Goal: Task Accomplishment & Management: Manage account settings

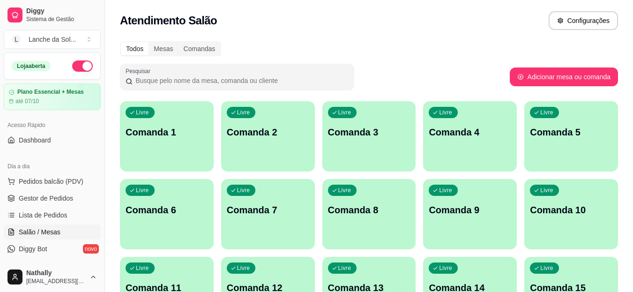
click at [175, 141] on div "Livre Comanda 1" at bounding box center [167, 130] width 94 height 59
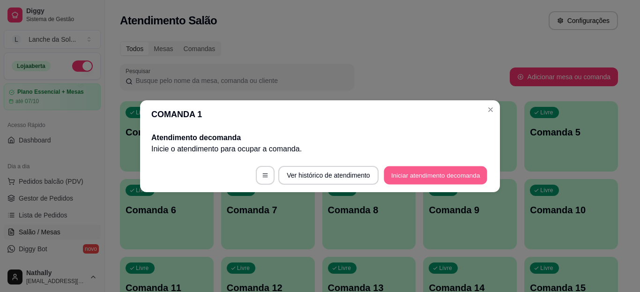
click at [405, 181] on button "Iniciar atendimento de comanda" at bounding box center [436, 175] width 104 height 18
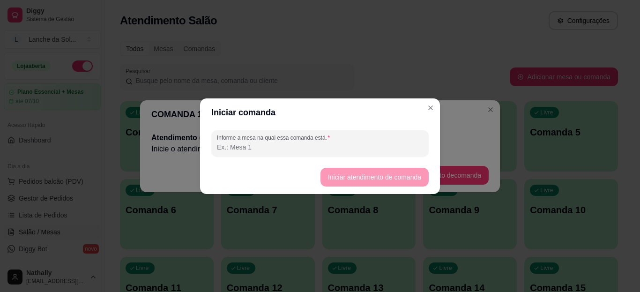
click at [365, 143] on input "Informe a mesa na qual essa comanda está." at bounding box center [320, 146] width 206 height 9
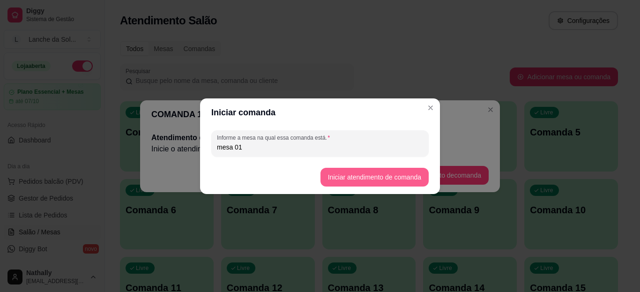
type input "mesa 01"
click at [344, 177] on button "Iniciar atendimento de comanda" at bounding box center [374, 177] width 105 height 18
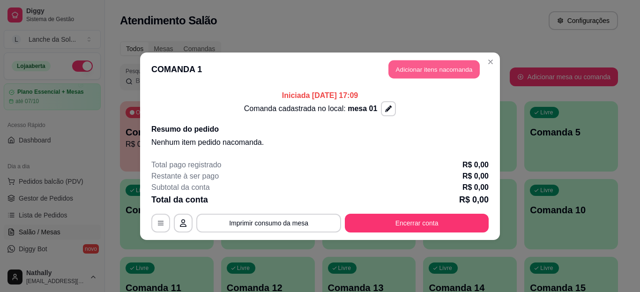
click at [412, 66] on button "Adicionar itens na comanda" at bounding box center [433, 69] width 91 height 18
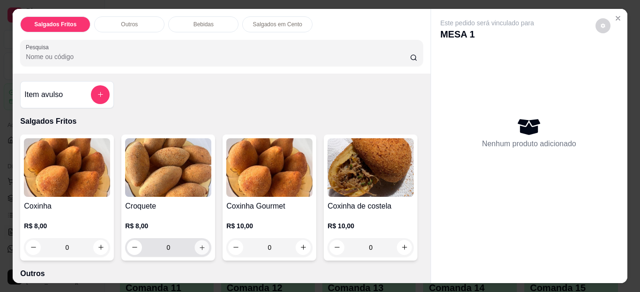
click at [199, 244] on icon "increase-product-quantity" at bounding box center [202, 247] width 7 height 7
type input "1"
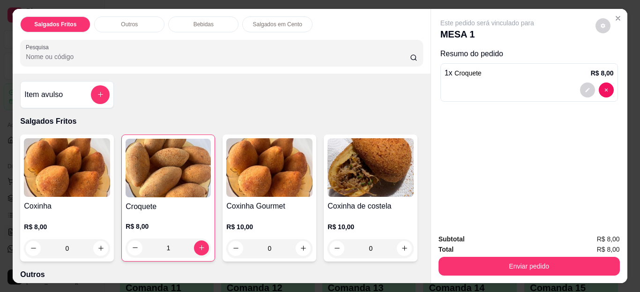
click at [324, 261] on div "Coxinha de costela R$ 10,00 0" at bounding box center [371, 197] width 94 height 127
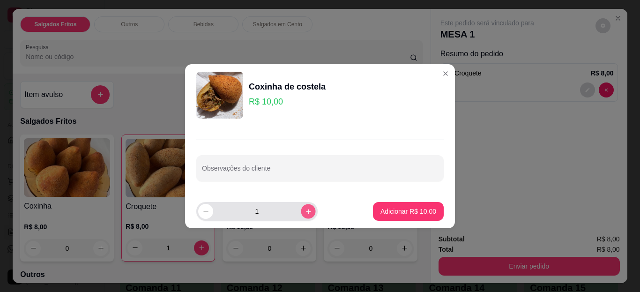
click at [304, 213] on button "increase-product-quantity" at bounding box center [308, 211] width 15 height 15
type input "2"
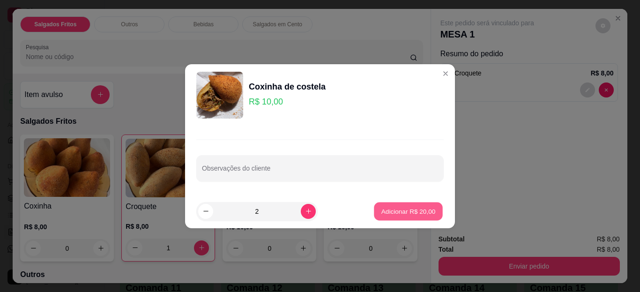
click at [390, 213] on p "Adicionar R$ 20,00" at bounding box center [408, 211] width 54 height 9
type input "2"
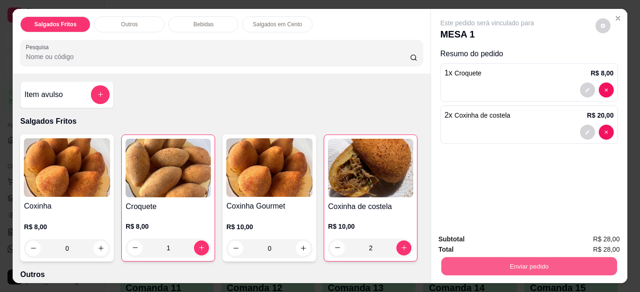
click at [478, 263] on button "Enviar pedido" at bounding box center [529, 266] width 176 height 18
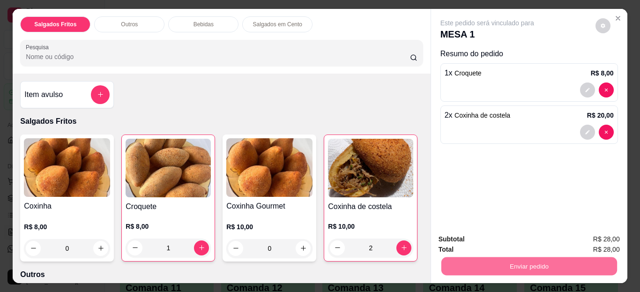
click at [593, 237] on button "Enviar pedido" at bounding box center [596, 239] width 52 height 17
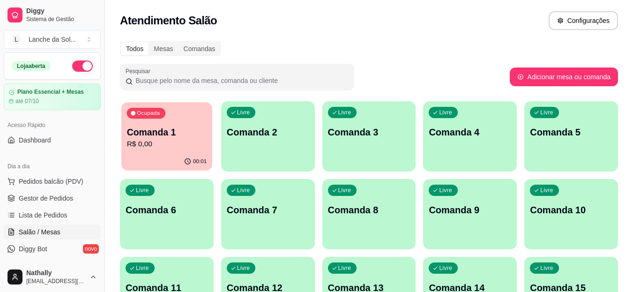
click at [204, 136] on p "Comanda 1" at bounding box center [167, 132] width 80 height 13
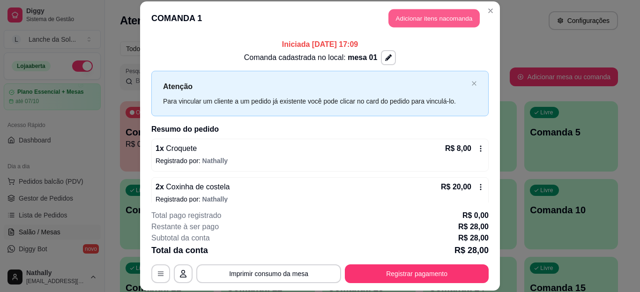
click at [416, 10] on button "Adicionar itens na comanda" at bounding box center [433, 18] width 91 height 18
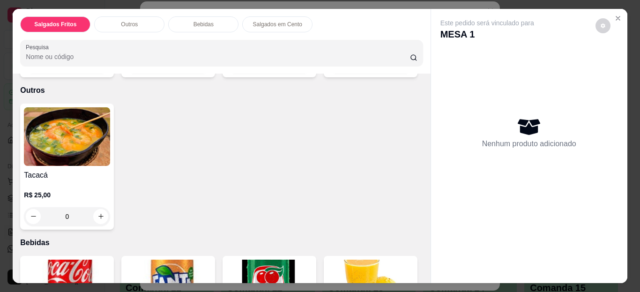
scroll to position [187, 0]
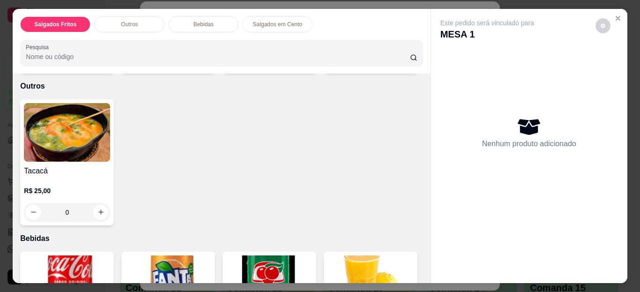
click at [423, 274] on div "Item avulso Salgados Fritos Coxinha R$ 8,00 0 Croquete R$ 8,00 0 Coxinha Gourme…" at bounding box center [221, 179] width 417 height 210
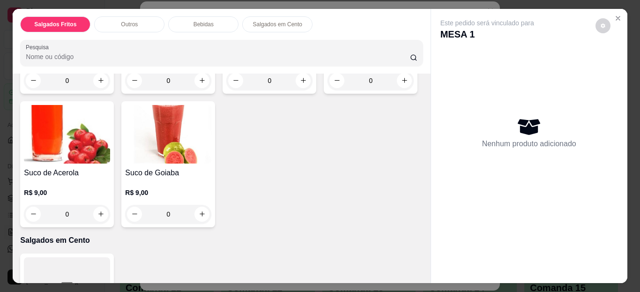
scroll to position [487, 0]
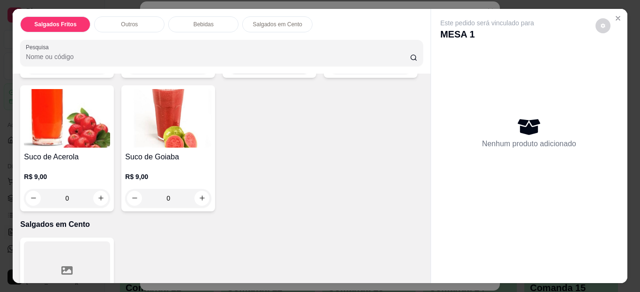
click at [300, 68] on icon "increase-product-quantity" at bounding box center [303, 64] width 7 height 7
type input "1"
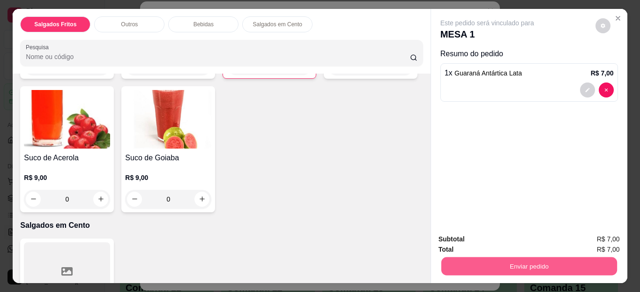
click at [464, 257] on button "Enviar pedido" at bounding box center [529, 266] width 176 height 18
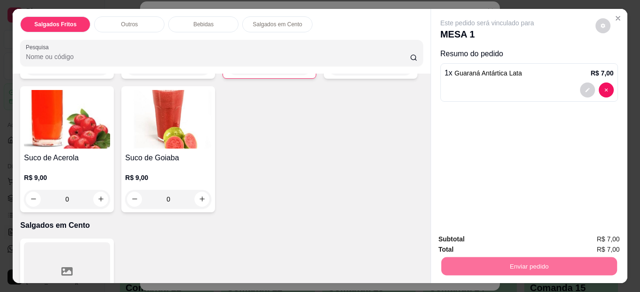
click at [592, 241] on button "Enviar pedido" at bounding box center [596, 239] width 52 height 17
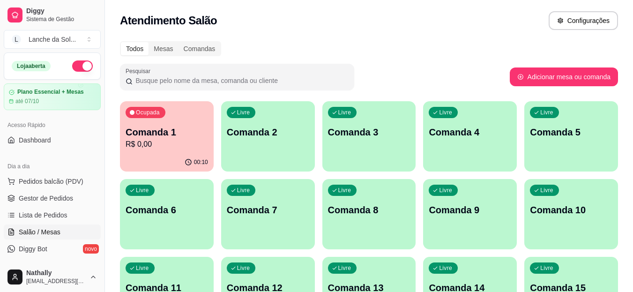
click at [60, 179] on span "Pedidos balcão (PDV)" at bounding box center [51, 181] width 65 height 9
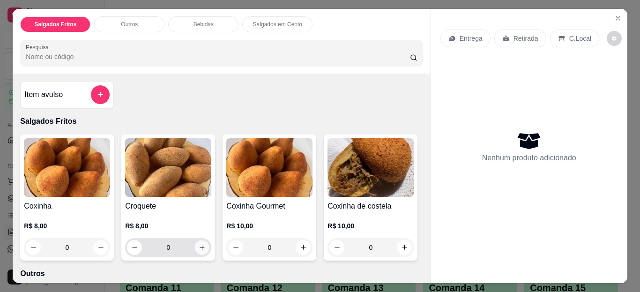
click at [200, 247] on button "increase-product-quantity" at bounding box center [202, 247] width 15 height 15
type input "1"
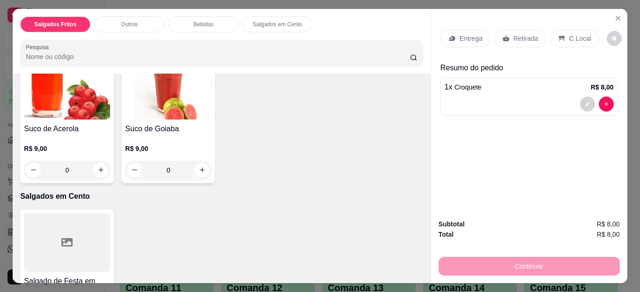
scroll to position [525, 0]
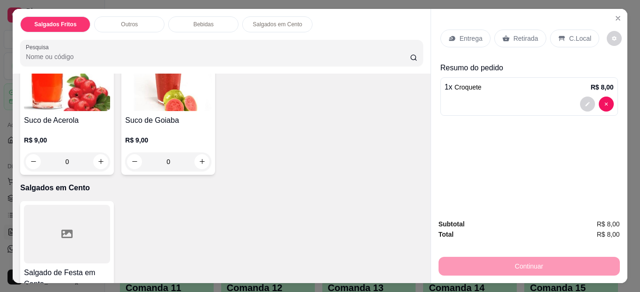
click at [199, 31] on icon "increase-product-quantity" at bounding box center [202, 27] width 7 height 7
type input "1"
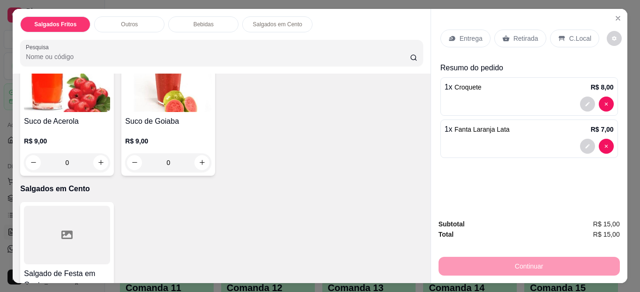
click at [558, 36] on icon at bounding box center [561, 38] width 6 height 5
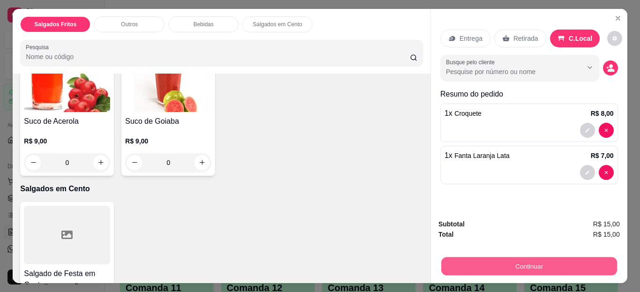
click at [465, 263] on button "Continuar" at bounding box center [529, 266] width 176 height 18
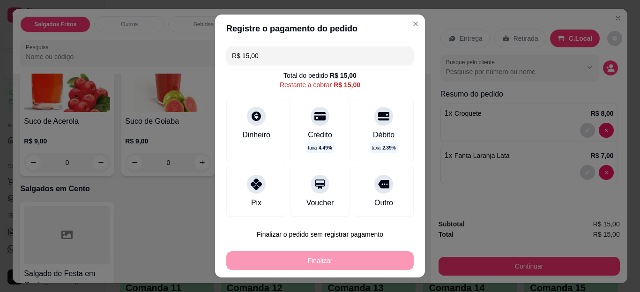
click at [251, 175] on div at bounding box center [256, 184] width 19 height 19
type input "R$ 0,00"
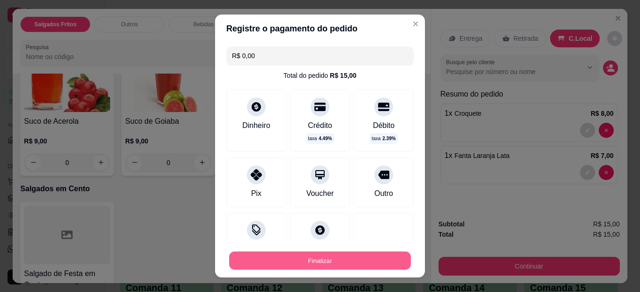
click at [282, 259] on button "Finalizar" at bounding box center [320, 260] width 182 height 18
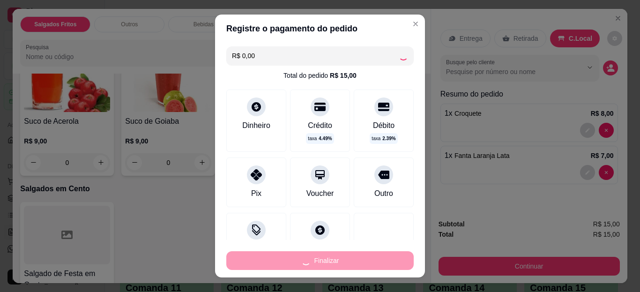
type input "0"
type input "-R$ 15,00"
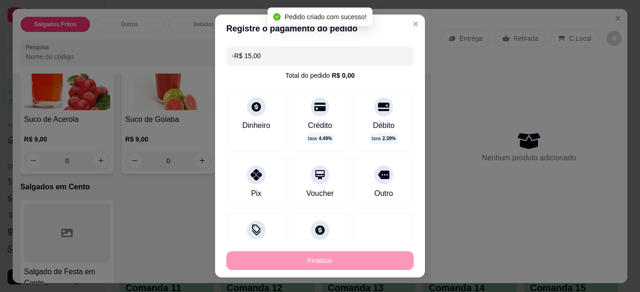
scroll to position [524, 0]
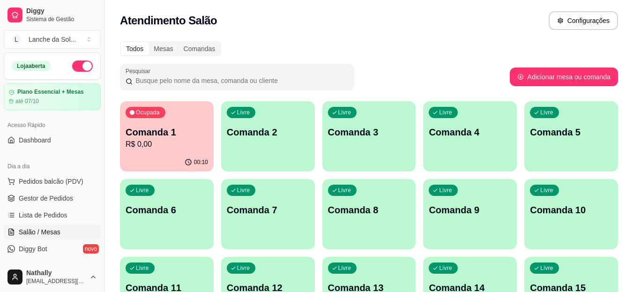
click at [62, 193] on link "Gestor de Pedidos" at bounding box center [52, 198] width 97 height 15
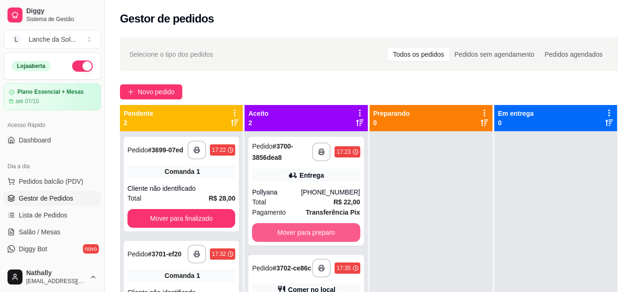
click at [333, 234] on button "Mover para preparo" at bounding box center [306, 232] width 108 height 19
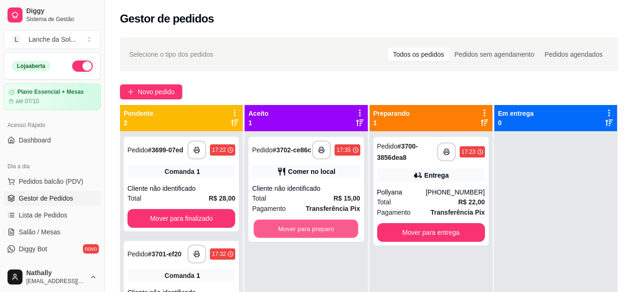
click at [333, 234] on button "Mover para preparo" at bounding box center [306, 229] width 104 height 18
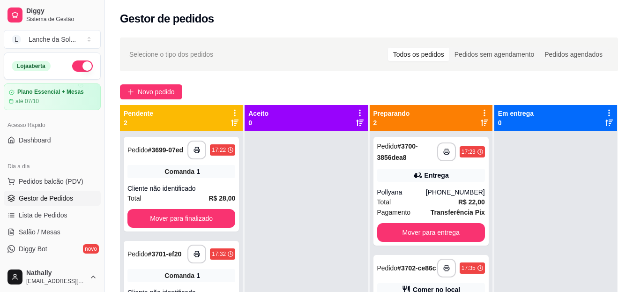
click at [402, 267] on strong "# 3702-ce86c" at bounding box center [416, 267] width 39 height 7
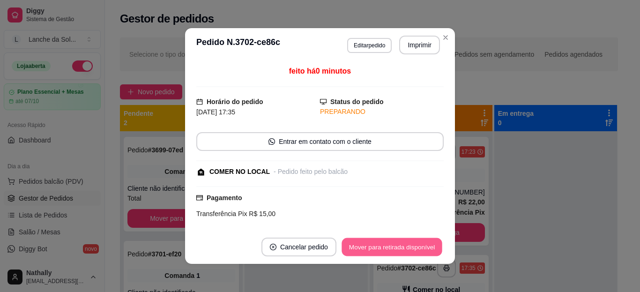
click at [404, 251] on button "Mover para retirada disponível" at bounding box center [391, 247] width 100 height 18
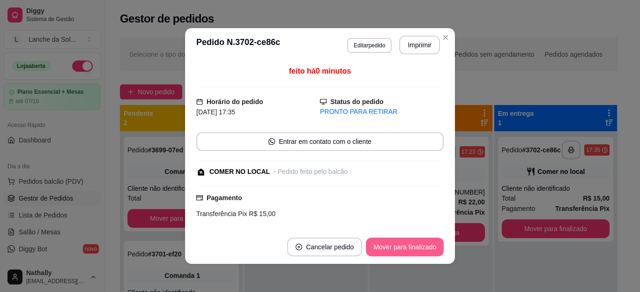
click at [404, 251] on button "Mover para finalizado" at bounding box center [405, 246] width 78 height 19
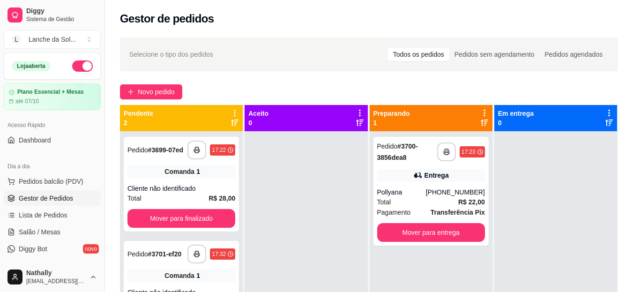
click at [427, 178] on div "Entrega" at bounding box center [436, 175] width 24 height 9
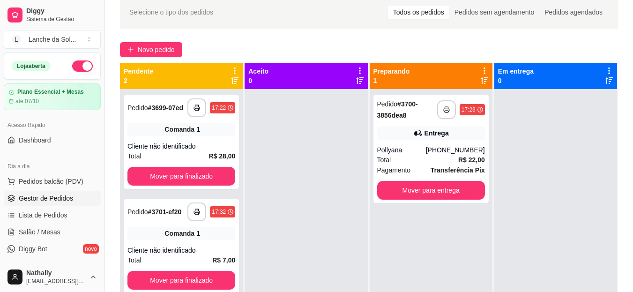
scroll to position [56, 0]
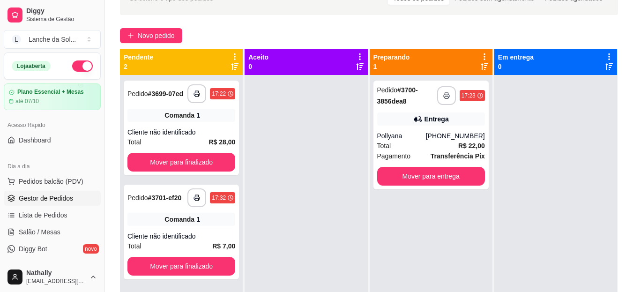
click at [58, 229] on span "Salão / Mesas" at bounding box center [40, 231] width 42 height 9
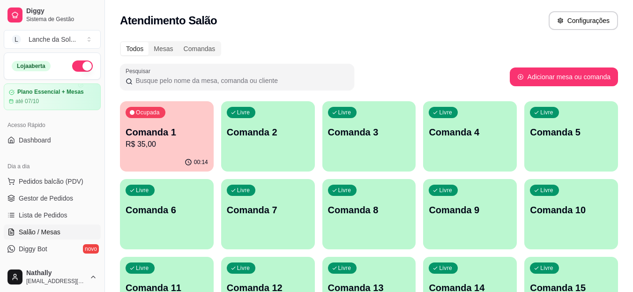
click at [62, 195] on span "Gestor de Pedidos" at bounding box center [46, 197] width 54 height 9
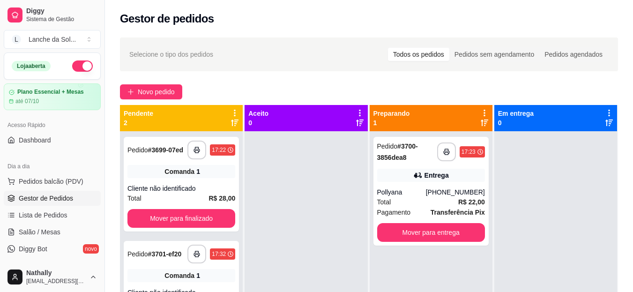
click at [415, 194] on div "Pollyana" at bounding box center [401, 191] width 49 height 9
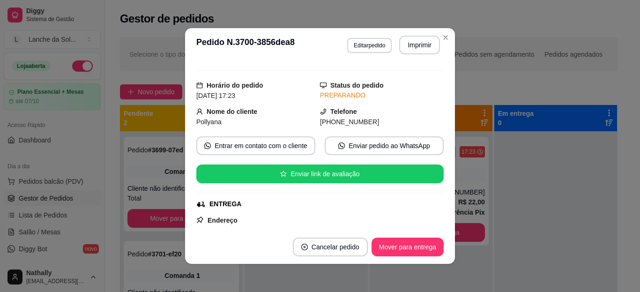
scroll to position [94, 0]
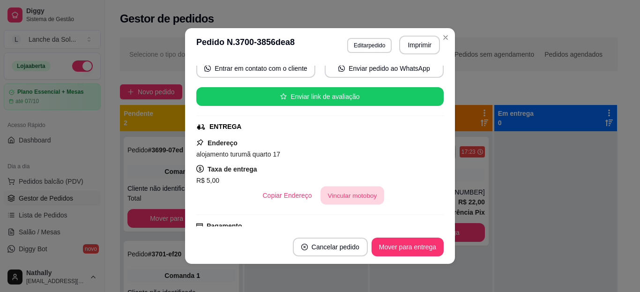
click at [354, 192] on button "Vincular motoboy" at bounding box center [352, 195] width 64 height 18
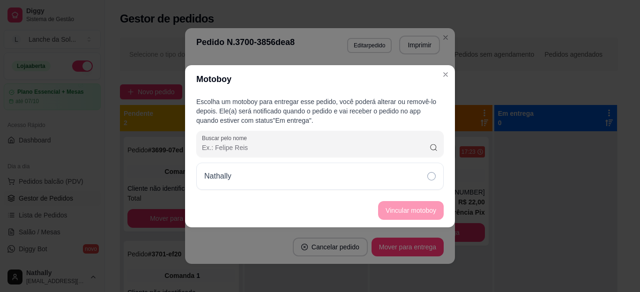
click at [386, 183] on div "Nathally" at bounding box center [319, 176] width 247 height 27
click at [388, 206] on button "Vincular motoboy" at bounding box center [411, 210] width 64 height 18
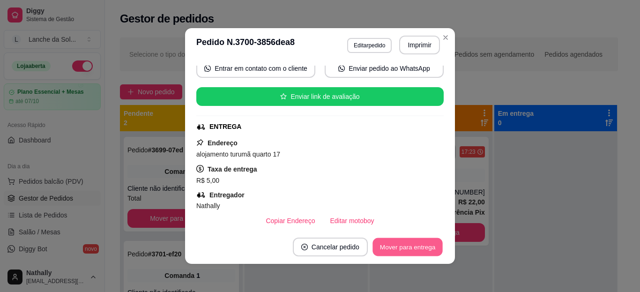
click at [395, 244] on button "Mover para entrega" at bounding box center [407, 247] width 70 height 18
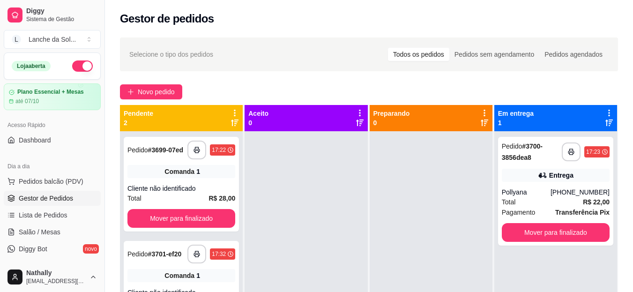
click at [511, 194] on div "Pollyana" at bounding box center [526, 191] width 49 height 9
click at [508, 192] on div "Pollyana" at bounding box center [526, 191] width 49 height 9
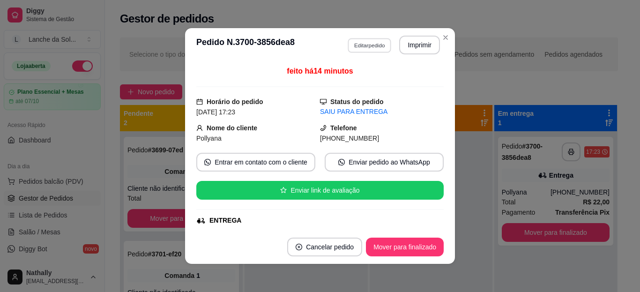
click at [379, 50] on button "Editar pedido" at bounding box center [370, 45] width 44 height 15
click at [379, 51] on input "Pesquisa" at bounding box center [216, 55] width 389 height 9
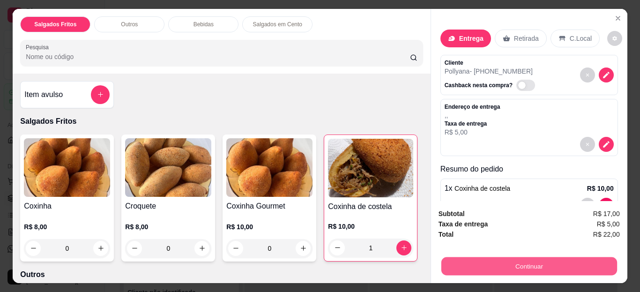
click at [490, 257] on button "Continuar" at bounding box center [529, 266] width 176 height 18
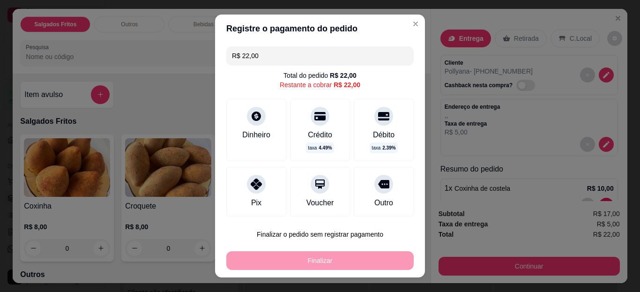
click at [254, 188] on div at bounding box center [256, 184] width 19 height 19
type input "R$ 0,00"
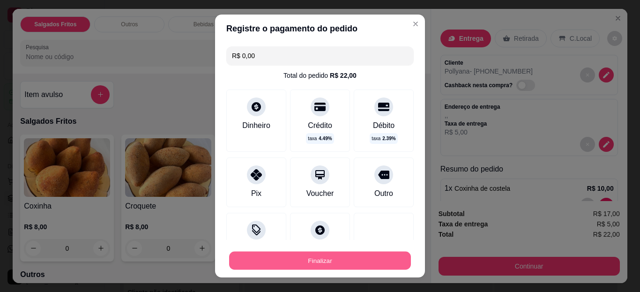
click at [291, 254] on button "Finalizar" at bounding box center [320, 260] width 182 height 18
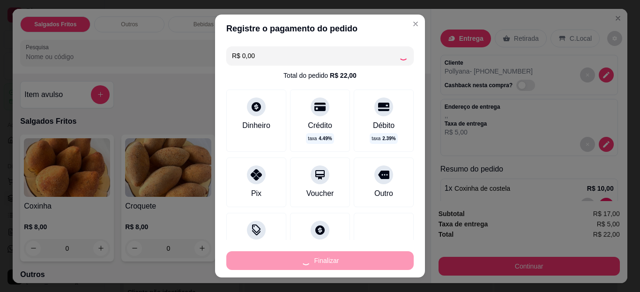
type input "0"
type input "-R$ 22,00"
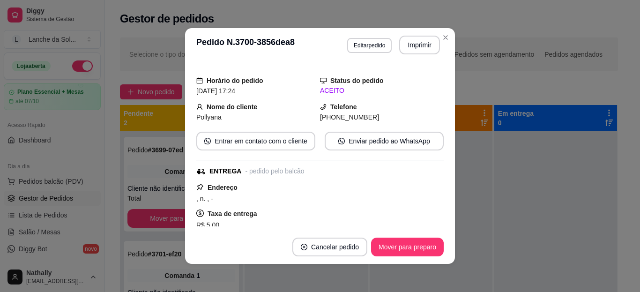
scroll to position [56, 0]
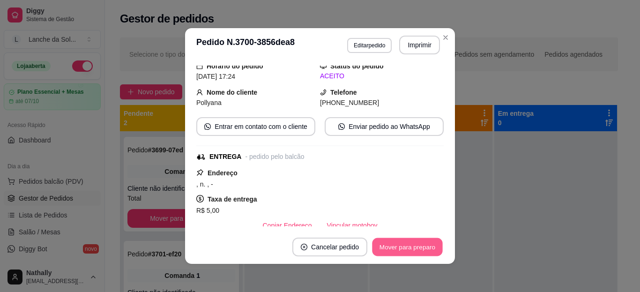
click at [413, 243] on button "Mover para preparo" at bounding box center [407, 247] width 70 height 18
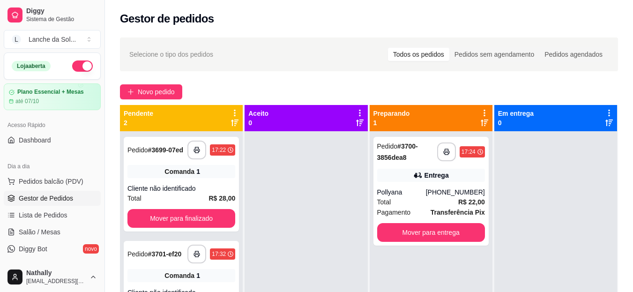
click at [34, 231] on span "Salão / Mesas" at bounding box center [40, 231] width 42 height 9
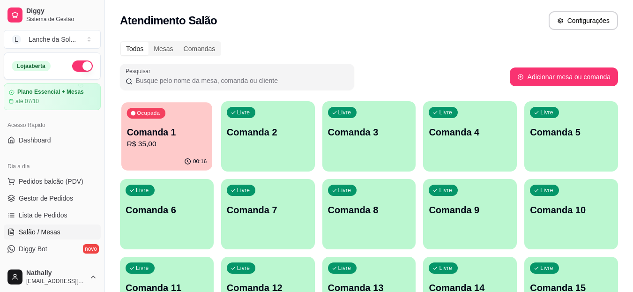
click at [168, 133] on p "Comanda 1" at bounding box center [167, 132] width 80 height 13
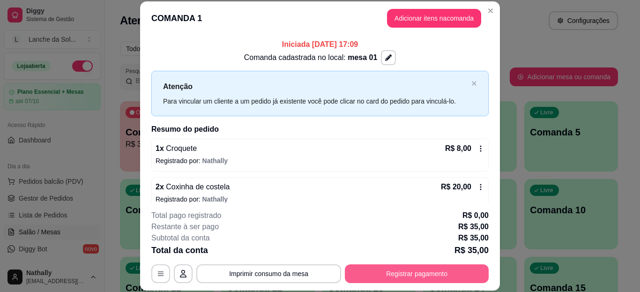
click at [419, 277] on button "Registrar pagamento" at bounding box center [417, 273] width 144 height 19
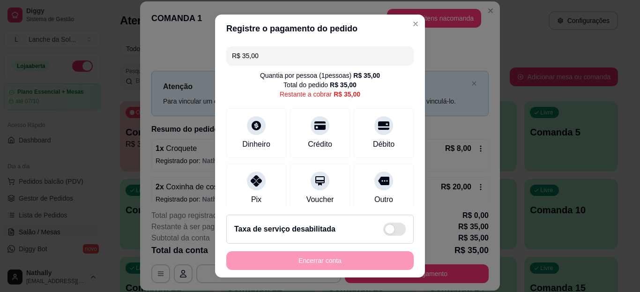
click at [238, 182] on div "Pix" at bounding box center [256, 188] width 60 height 50
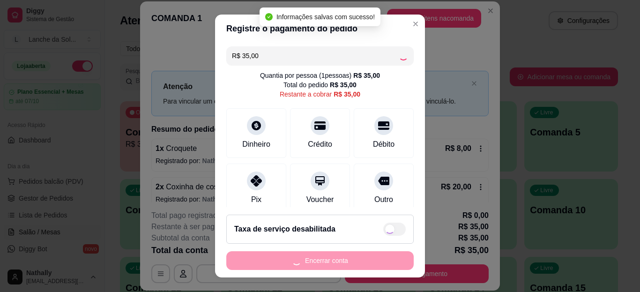
type input "R$ 0,00"
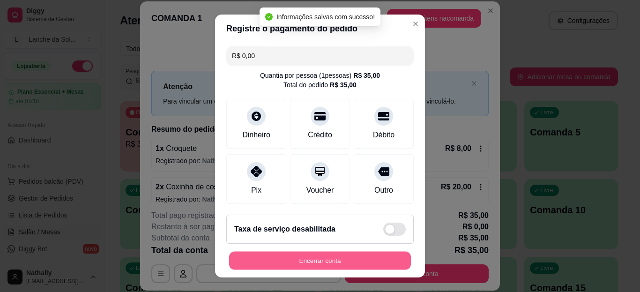
click at [275, 261] on button "Encerrar conta" at bounding box center [320, 260] width 182 height 18
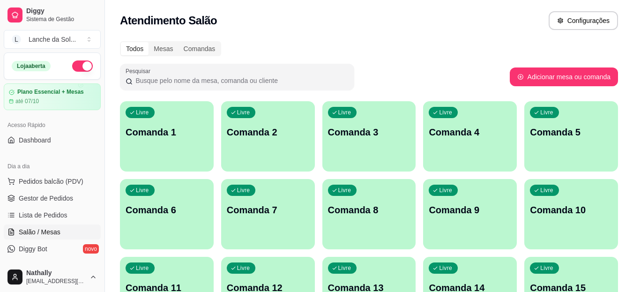
click at [64, 196] on span "Gestor de Pedidos" at bounding box center [46, 197] width 54 height 9
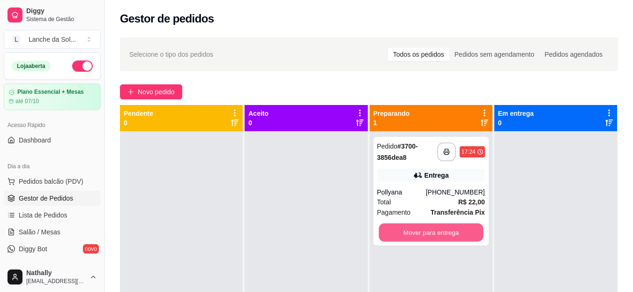
click at [384, 235] on button "Mover para entrega" at bounding box center [430, 232] width 104 height 18
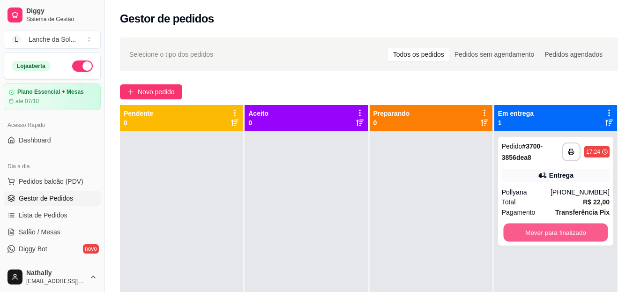
click at [569, 238] on button "Mover para finalizado" at bounding box center [555, 232] width 104 height 18
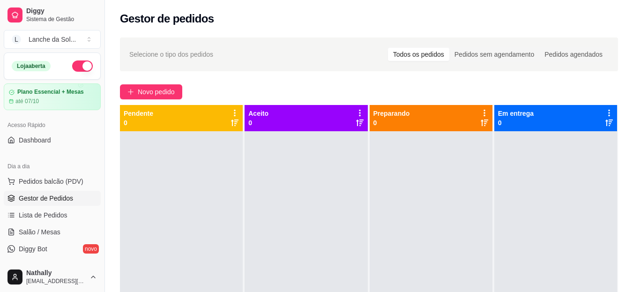
click at [44, 226] on link "Salão / Mesas" at bounding box center [52, 231] width 97 height 15
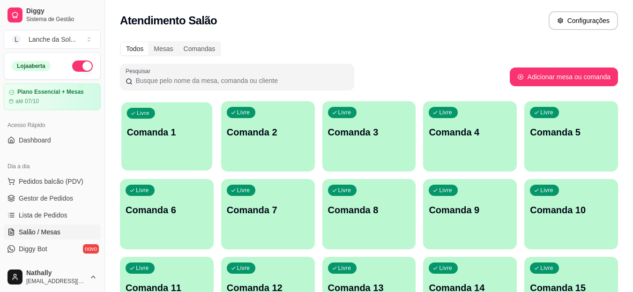
click at [136, 140] on div "Livre Comanda 1" at bounding box center [166, 130] width 91 height 57
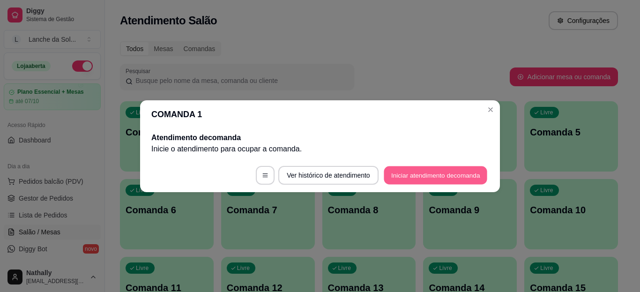
click at [390, 171] on button "Iniciar atendimento de comanda" at bounding box center [436, 175] width 104 height 18
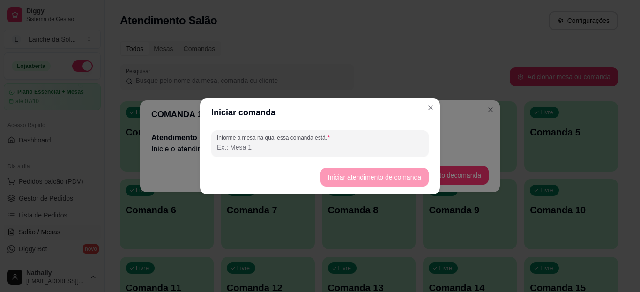
click at [363, 148] on input "Informe a mesa na qual essa comanda está." at bounding box center [320, 146] width 206 height 9
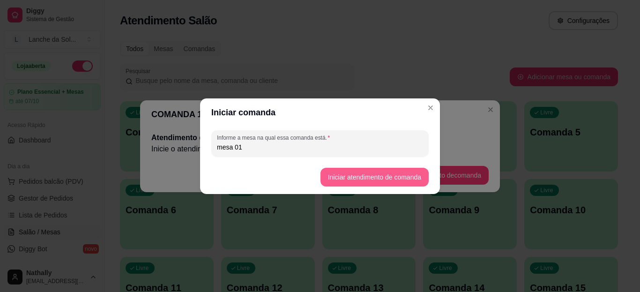
type input "mesa 01"
click at [334, 178] on button "Iniciar atendimento de comanda" at bounding box center [374, 177] width 105 height 18
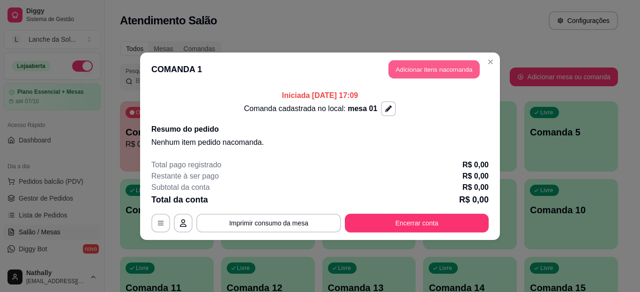
click at [405, 70] on button "Adicionar itens na comanda" at bounding box center [433, 69] width 91 height 18
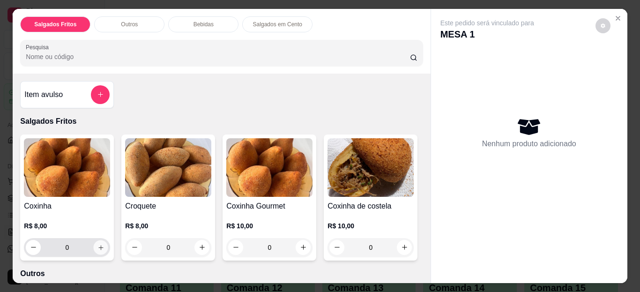
click at [101, 246] on button "increase-product-quantity" at bounding box center [101, 247] width 15 height 15
type input "1"
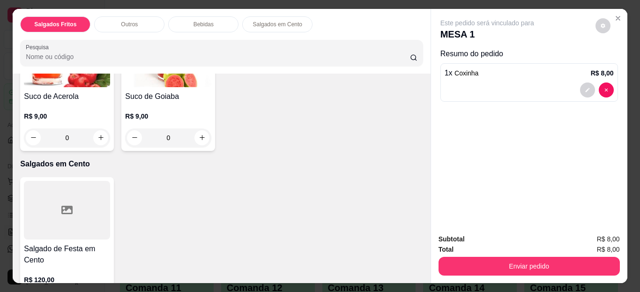
scroll to position [563, 0]
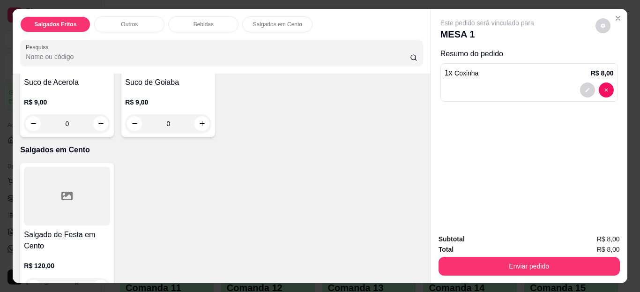
type input "1"
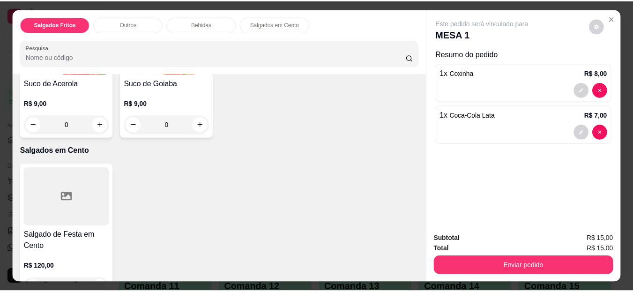
scroll to position [563, 0]
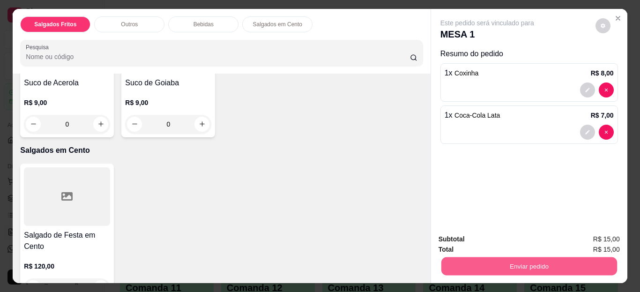
click at [495, 270] on button "Enviar pedido" at bounding box center [529, 266] width 176 height 18
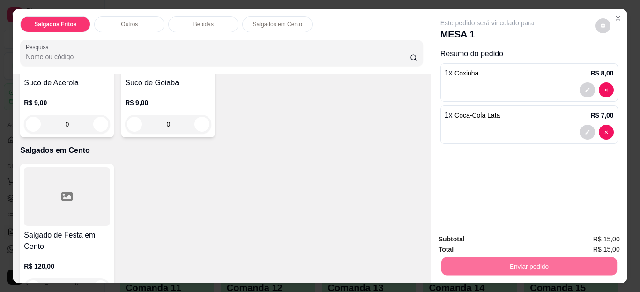
click at [581, 239] on button "Enviar pedido" at bounding box center [596, 239] width 52 height 17
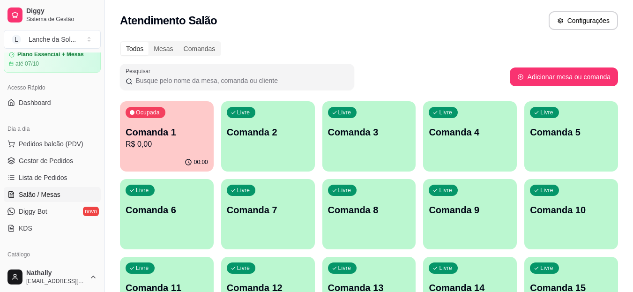
scroll to position [56, 0]
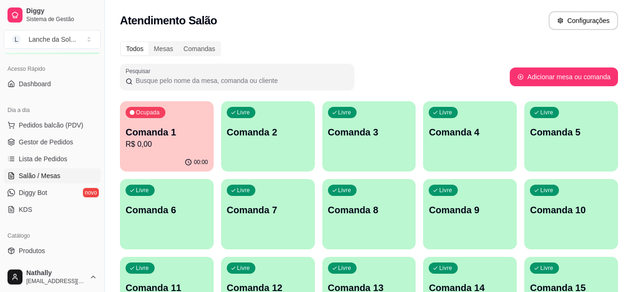
click at [59, 243] on link "Produtos" at bounding box center [52, 250] width 97 height 15
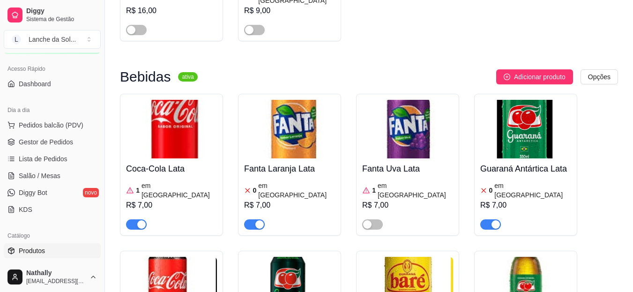
scroll to position [2211, 0]
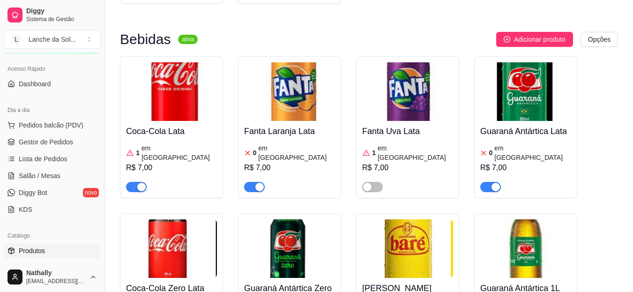
click at [494, 183] on div "button" at bounding box center [495, 187] width 8 height 8
click at [245, 182] on span "button" at bounding box center [254, 187] width 21 height 10
click at [620, 226] on div "Salgados Assados ativa Adicionar produto Opções Esfirra de carne com Catupiry 0…" at bounding box center [369, 44] width 528 height 4343
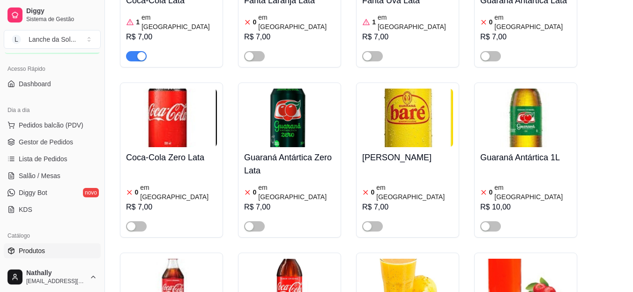
scroll to position [2373, 0]
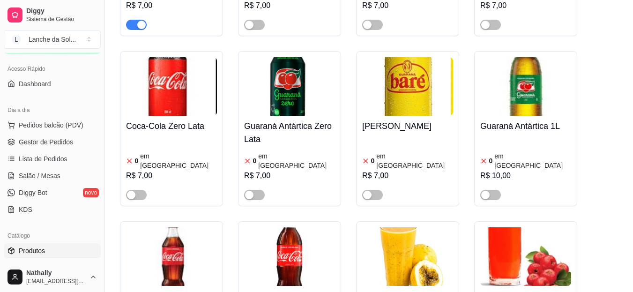
click at [63, 137] on link "Gestor de Pedidos" at bounding box center [52, 141] width 97 height 15
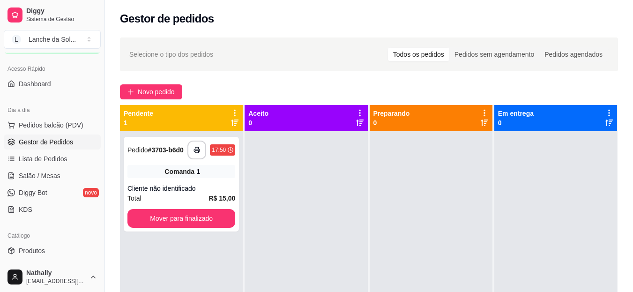
click at [34, 169] on link "Salão / Mesas" at bounding box center [52, 175] width 97 height 15
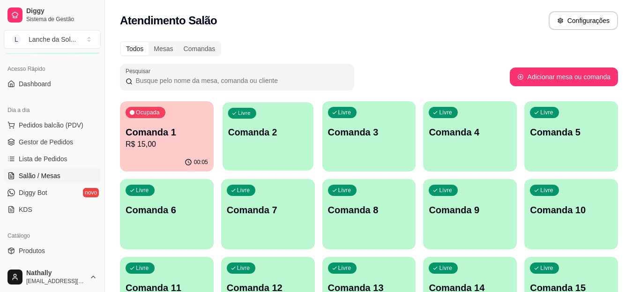
click at [270, 128] on p "Comanda 2" at bounding box center [268, 132] width 80 height 13
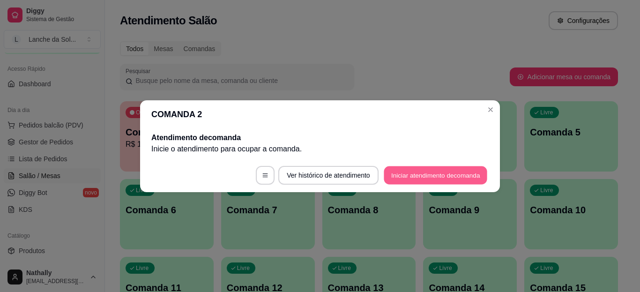
click at [405, 177] on button "Iniciar atendimento de comanda" at bounding box center [436, 175] width 104 height 18
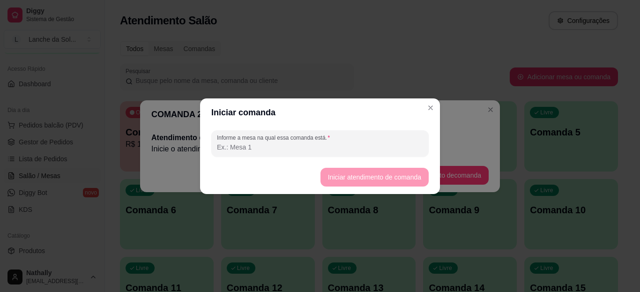
click at [358, 148] on input "Informe a mesa na qual essa comanda está." at bounding box center [320, 146] width 206 height 9
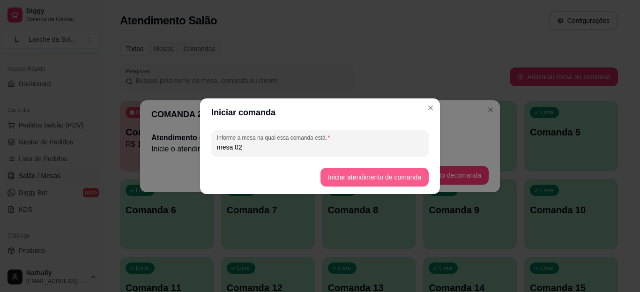
type input "mesa 02"
click at [326, 184] on button "Iniciar atendimento de comanda" at bounding box center [374, 177] width 105 height 18
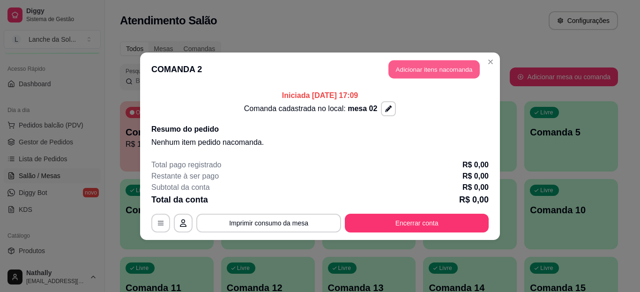
click at [436, 70] on button "Adicionar itens na comanda" at bounding box center [433, 69] width 91 height 18
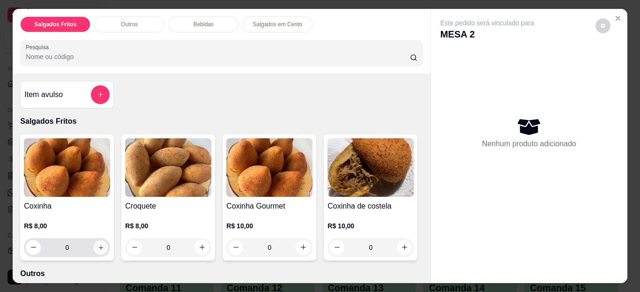
click at [97, 244] on icon "increase-product-quantity" at bounding box center [100, 247] width 7 height 7
type input "1"
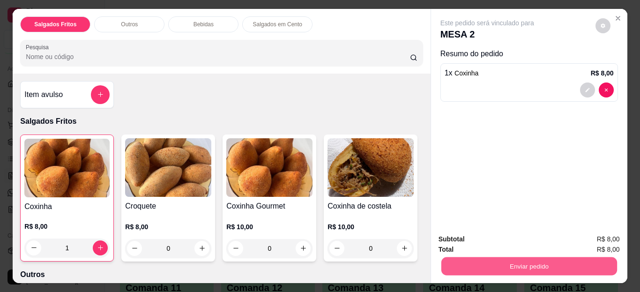
click at [486, 263] on button "Enviar pedido" at bounding box center [529, 266] width 176 height 18
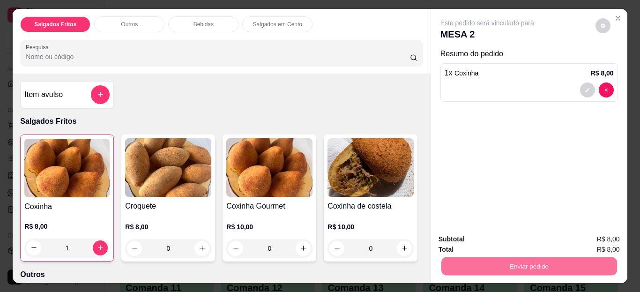
click at [606, 234] on button "Enviar pedido" at bounding box center [596, 239] width 52 height 17
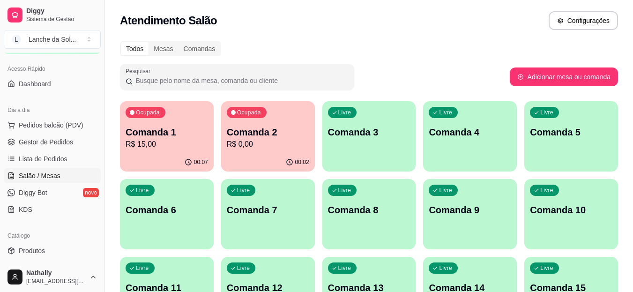
click at [49, 143] on span "Gestor de Pedidos" at bounding box center [46, 141] width 54 height 9
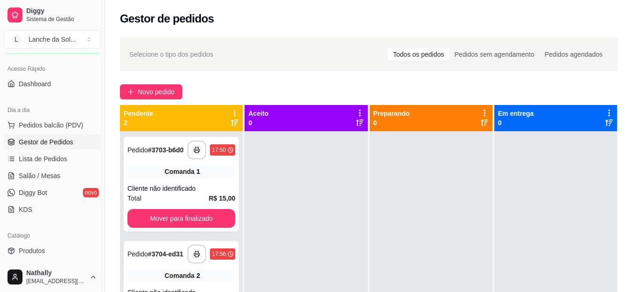
click at [48, 118] on button "Pedidos balcão (PDV)" at bounding box center [52, 125] width 97 height 15
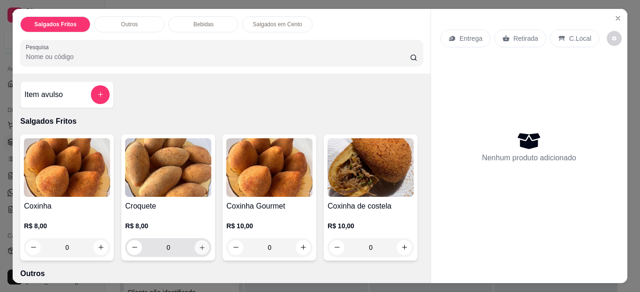
click at [200, 248] on button "increase-product-quantity" at bounding box center [202, 247] width 15 height 15
type input "1"
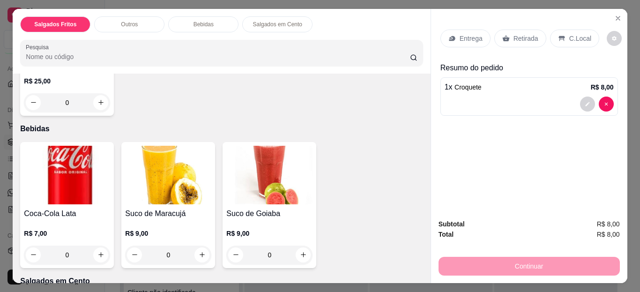
scroll to position [319, 0]
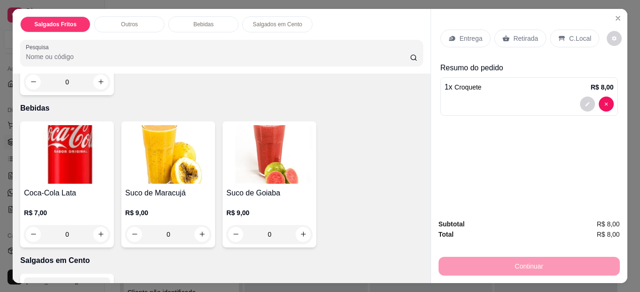
click at [97, 91] on div "0" at bounding box center [67, 82] width 86 height 19
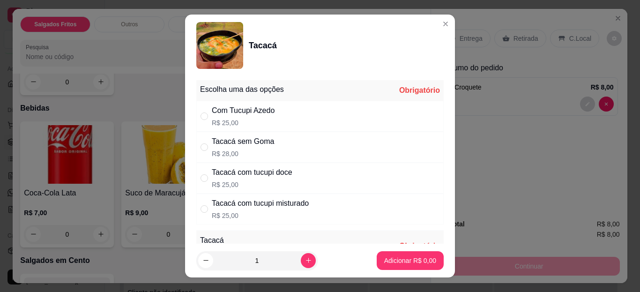
click at [440, 44] on header "Tacacá" at bounding box center [320, 46] width 270 height 62
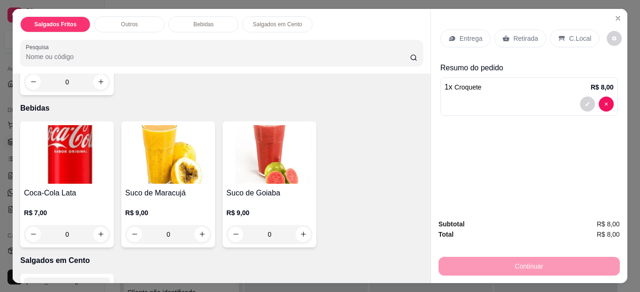
click at [95, 184] on img at bounding box center [67, 154] width 86 height 59
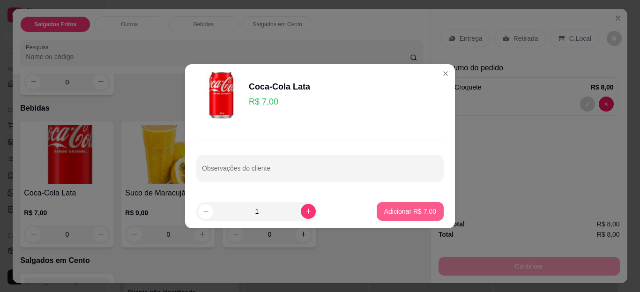
click at [385, 205] on button "Adicionar R$ 7,00" at bounding box center [410, 211] width 67 height 19
type input "1"
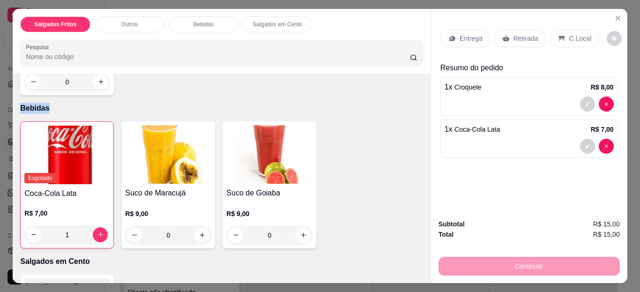
click at [385, 95] on div "Tacacá R$ 25,00 0" at bounding box center [221, 32] width 402 height 126
click at [513, 34] on p "Retirada" at bounding box center [525, 38] width 25 height 9
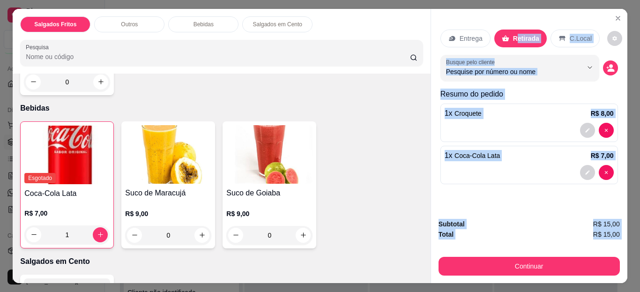
scroll to position [25, 0]
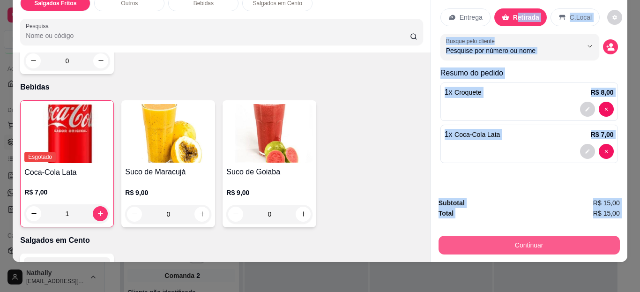
drag, startPoint x: 513, startPoint y: 30, endPoint x: 495, endPoint y: 235, distance: 205.5
click at [495, 235] on div "Entrega Retirada C.Local Busque pelo cliente Resumo do pedido 1 x Croquete R$ 8…" at bounding box center [528, 125] width 197 height 274
click at [495, 236] on button "Continuar" at bounding box center [529, 245] width 176 height 18
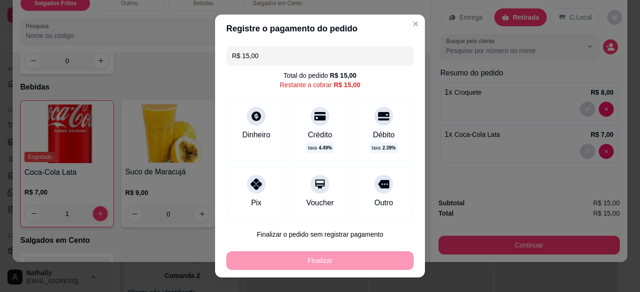
click at [259, 187] on div at bounding box center [256, 184] width 19 height 19
type input "R$ 0,00"
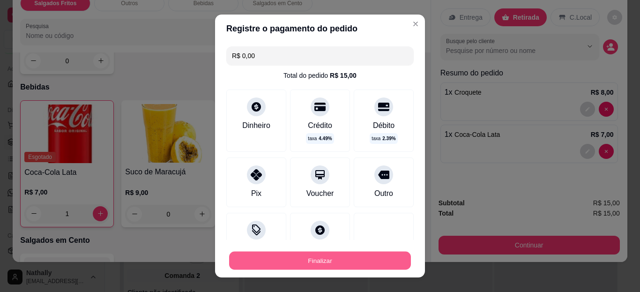
click at [300, 263] on button "Finalizar" at bounding box center [320, 260] width 182 height 18
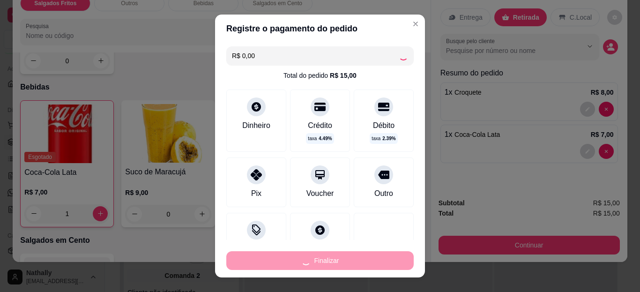
type input "0"
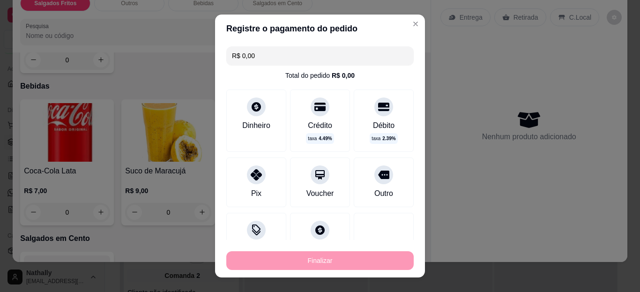
type input "-R$ 15,00"
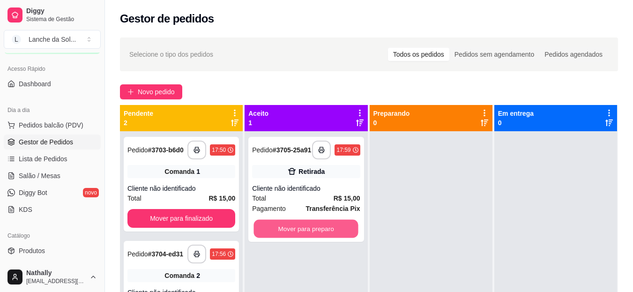
click at [306, 230] on button "Mover para preparo" at bounding box center [306, 229] width 104 height 18
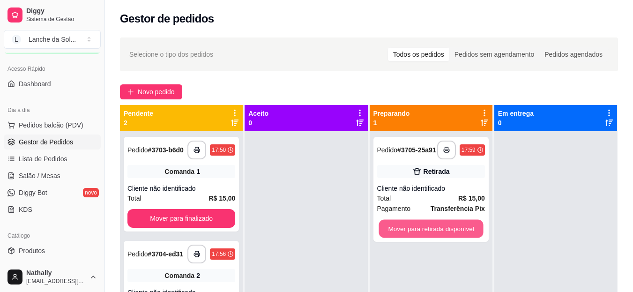
click at [416, 230] on button "Mover para retirada disponível" at bounding box center [430, 229] width 104 height 18
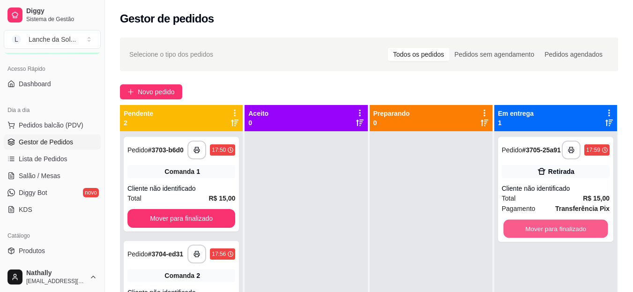
click at [509, 230] on button "Mover para finalizado" at bounding box center [555, 229] width 104 height 18
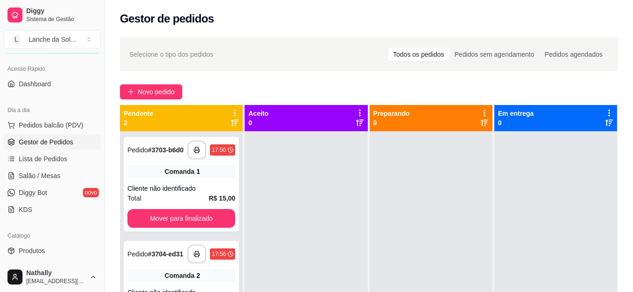
click at [69, 168] on link "Salão / Mesas" at bounding box center [52, 175] width 97 height 15
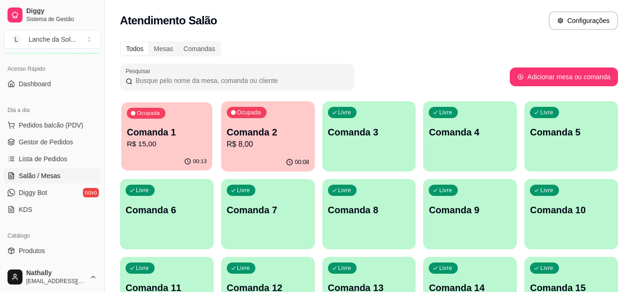
click at [186, 147] on p "R$ 15,00" at bounding box center [167, 144] width 80 height 11
click at [258, 157] on div "00:08" at bounding box center [267, 162] width 91 height 18
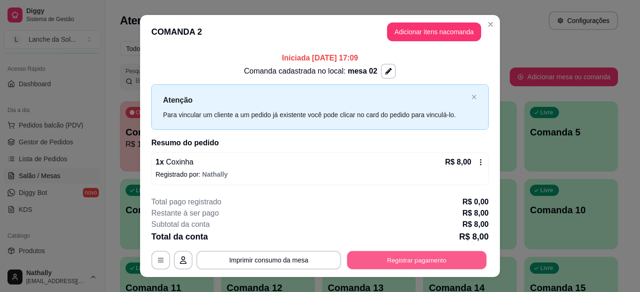
click at [368, 256] on button "Registrar pagamento" at bounding box center [417, 260] width 140 height 18
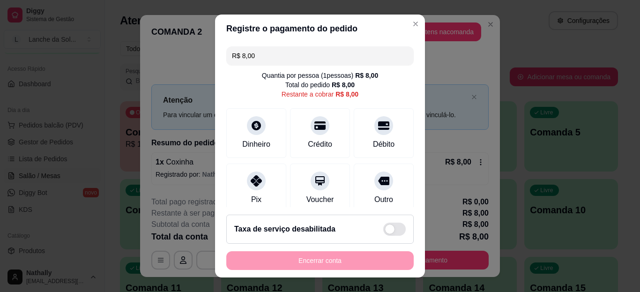
click at [226, 183] on div "Pix" at bounding box center [256, 188] width 60 height 50
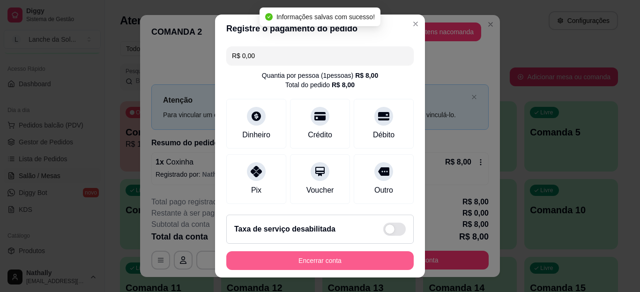
type input "R$ 0,00"
click at [274, 259] on button "Encerrar conta" at bounding box center [320, 260] width 182 height 18
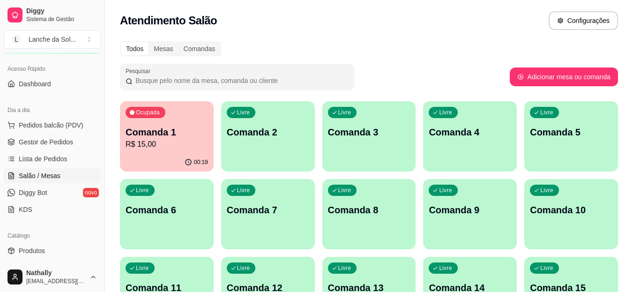
click at [200, 141] on p "R$ 15,00" at bounding box center [167, 144] width 82 height 11
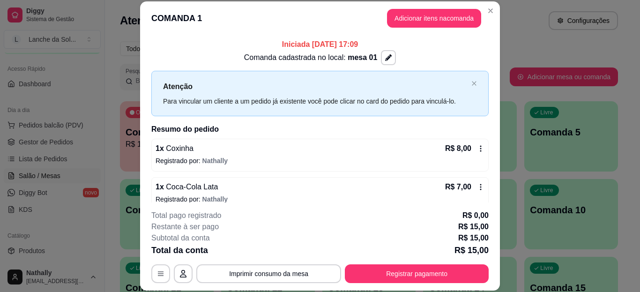
click at [368, 262] on div "**********" at bounding box center [319, 246] width 337 height 73
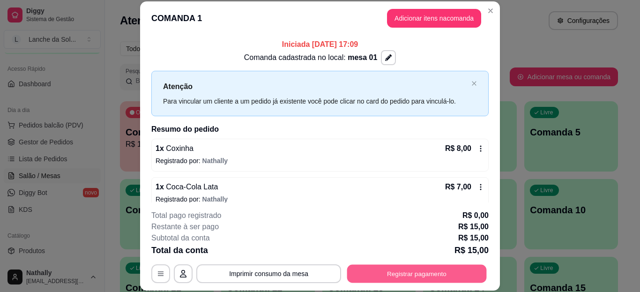
click at [373, 267] on button "Registrar pagamento" at bounding box center [417, 273] width 140 height 18
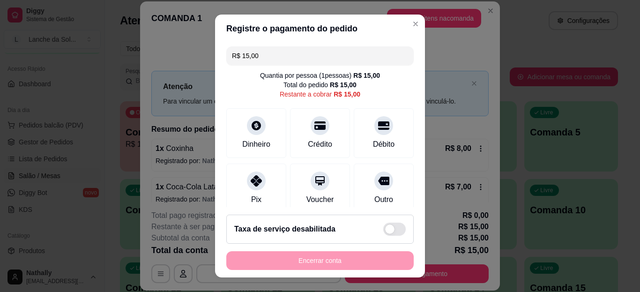
click at [267, 189] on div "Pix" at bounding box center [256, 188] width 60 height 50
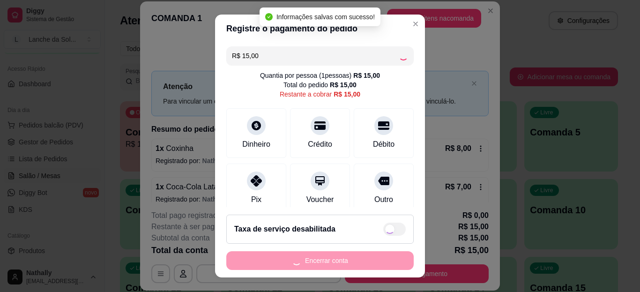
type input "R$ 0,00"
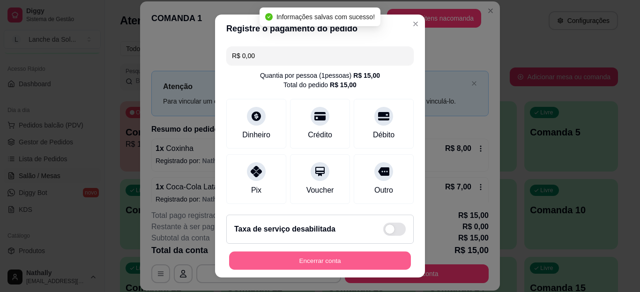
click at [301, 261] on button "Encerrar conta" at bounding box center [320, 260] width 182 height 18
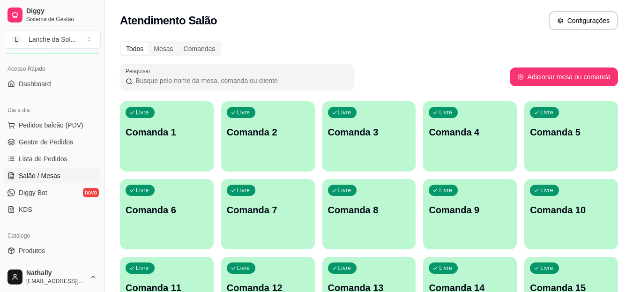
click at [68, 128] on span "Pedidos balcão (PDV)" at bounding box center [51, 124] width 65 height 9
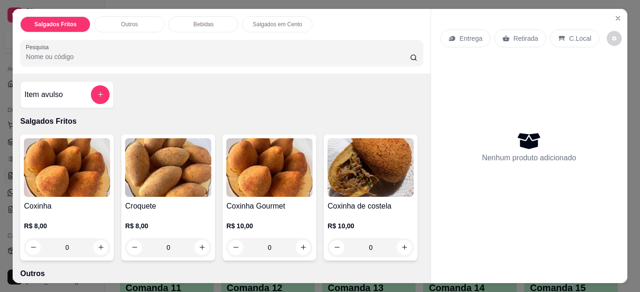
click at [327, 197] on img at bounding box center [370, 167] width 86 height 59
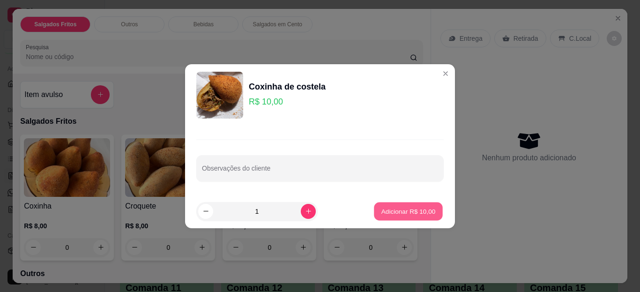
click at [381, 212] on p "Adicionar R$ 10,00" at bounding box center [408, 211] width 54 height 9
type input "1"
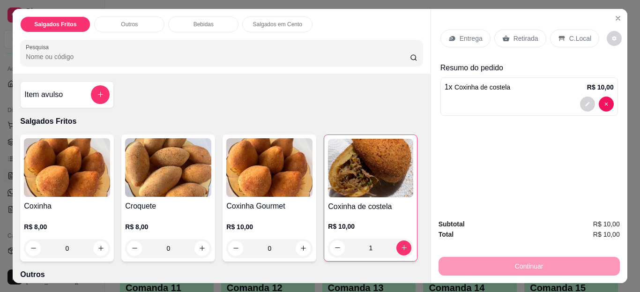
click at [558, 37] on icon at bounding box center [561, 38] width 7 height 7
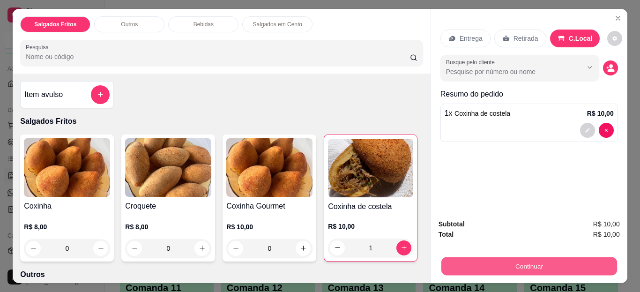
click at [478, 259] on button "Continuar" at bounding box center [529, 266] width 176 height 18
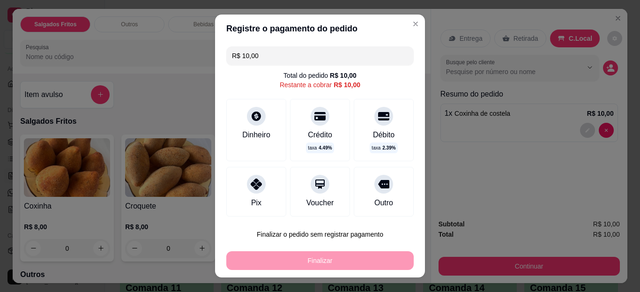
click at [373, 136] on div "Débito" at bounding box center [384, 134] width 22 height 11
type input "R$ 0,00"
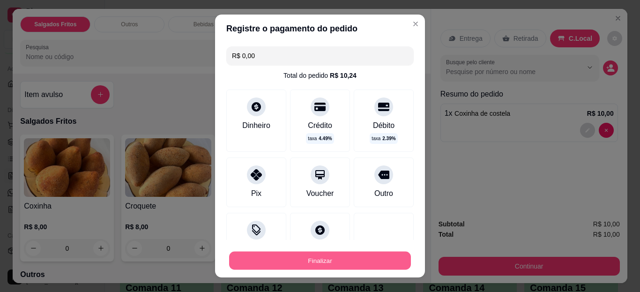
click at [348, 260] on button "Finalizar" at bounding box center [320, 260] width 182 height 18
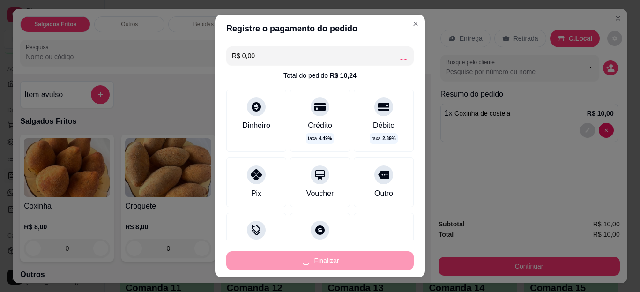
type input "0"
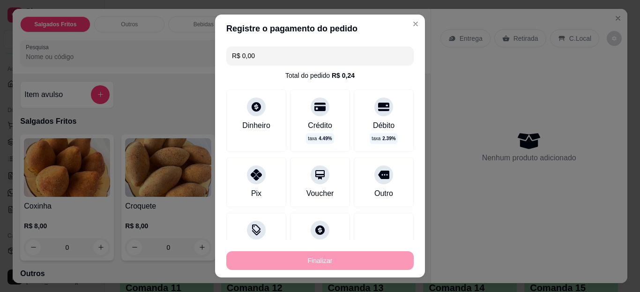
type input "-R$ 10,00"
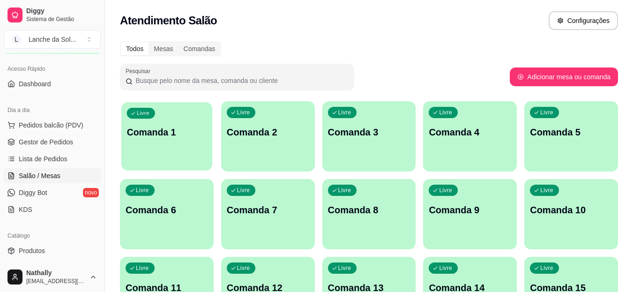
click at [168, 126] on p "Comanda 1" at bounding box center [167, 132] width 80 height 13
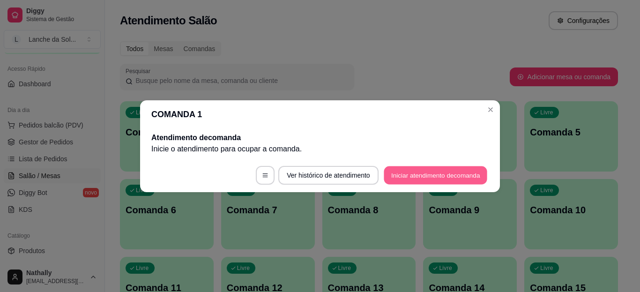
click at [384, 181] on button "Iniciar atendimento de comanda" at bounding box center [436, 175] width 104 height 18
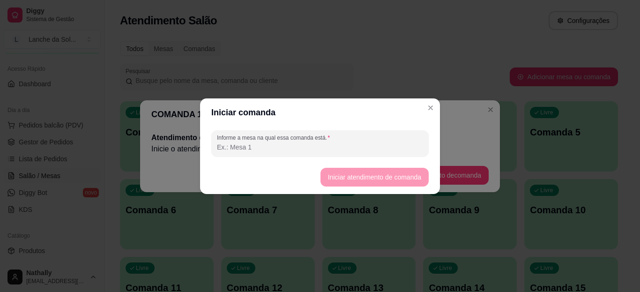
click at [352, 148] on input "Informe a mesa na qual essa comanda está." at bounding box center [320, 146] width 206 height 9
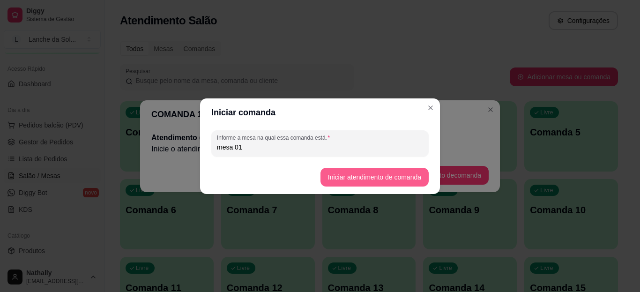
type input "mesa 01"
click at [342, 172] on button "Iniciar atendimento de comanda" at bounding box center [374, 177] width 105 height 18
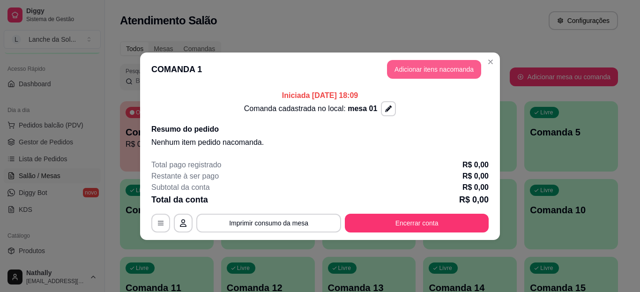
click at [406, 66] on button "Adicionar itens na comanda" at bounding box center [434, 69] width 94 height 19
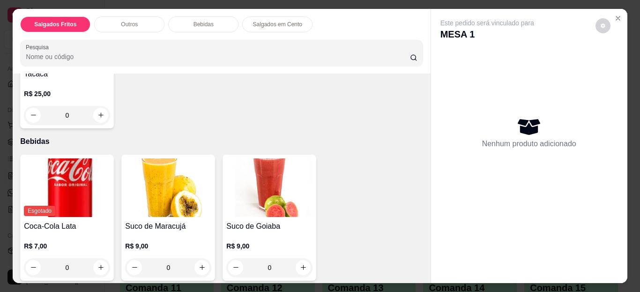
scroll to position [319, 0]
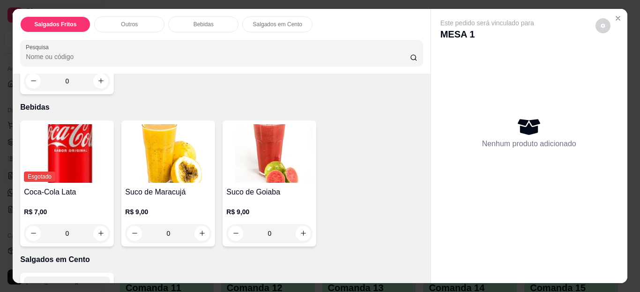
click at [96, 90] on div "0" at bounding box center [67, 81] width 86 height 19
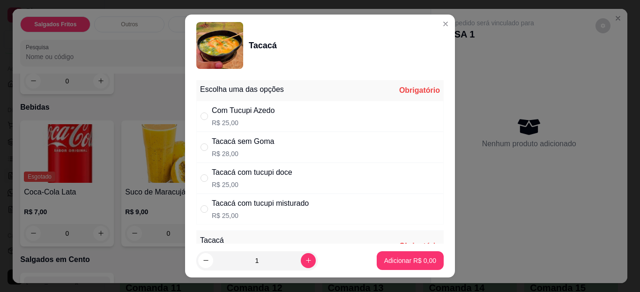
click at [316, 206] on div "Tacacá com tucupi misturado R$ 25,00" at bounding box center [319, 208] width 247 height 31
radio input "true"
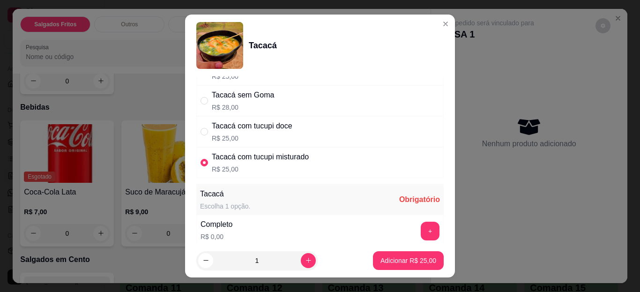
scroll to position [94, 0]
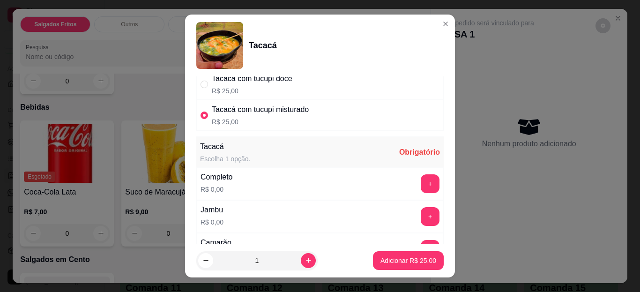
click at [421, 185] on button "+" at bounding box center [430, 183] width 19 height 19
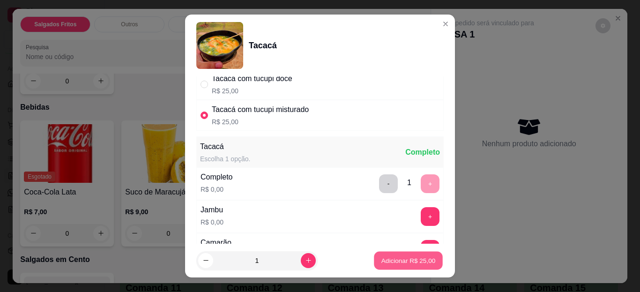
click at [393, 257] on p "Adicionar R$ 25,00" at bounding box center [408, 260] width 54 height 9
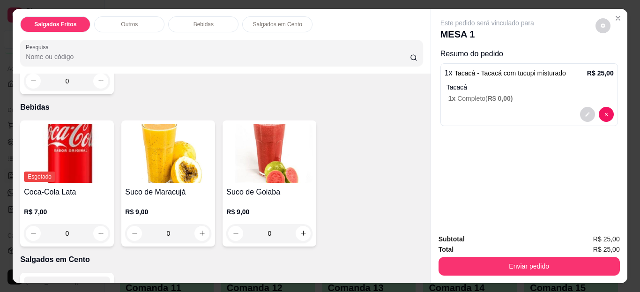
click at [484, 254] on div "Enviar pedido" at bounding box center [528, 264] width 181 height 21
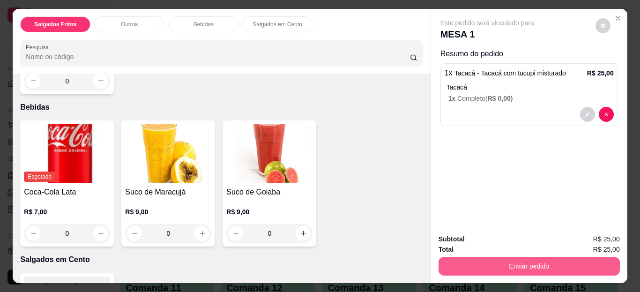
click at [508, 263] on button "Enviar pedido" at bounding box center [528, 266] width 181 height 19
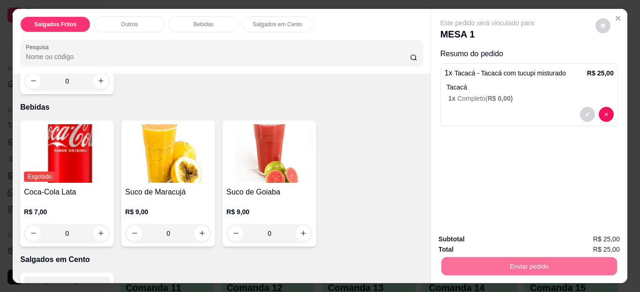
click at [594, 237] on button "Enviar pedido" at bounding box center [595, 239] width 53 height 18
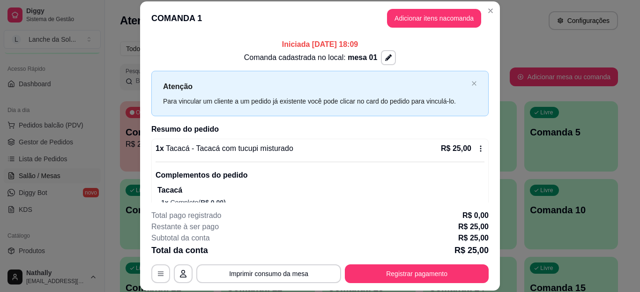
click at [482, 4] on header "COMANDA 1 Adicionar itens na comanda" at bounding box center [320, 18] width 360 height 34
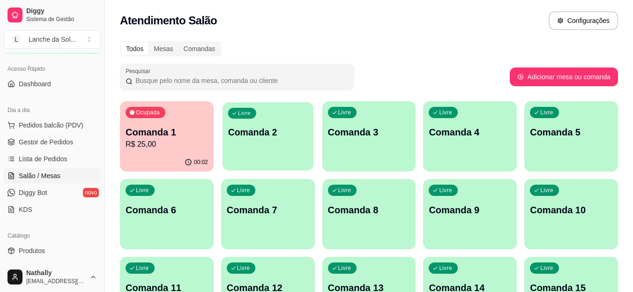
click at [296, 138] on p "Comanda 2" at bounding box center [268, 132] width 80 height 13
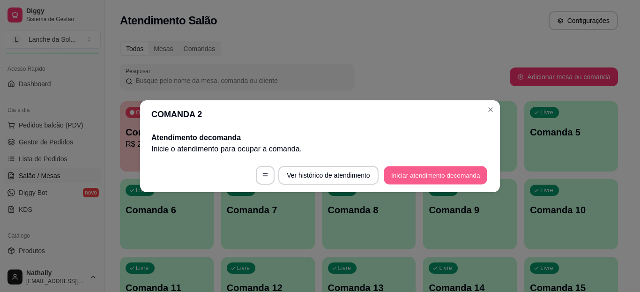
click at [408, 174] on button "Iniciar atendimento de comanda" at bounding box center [436, 175] width 104 height 18
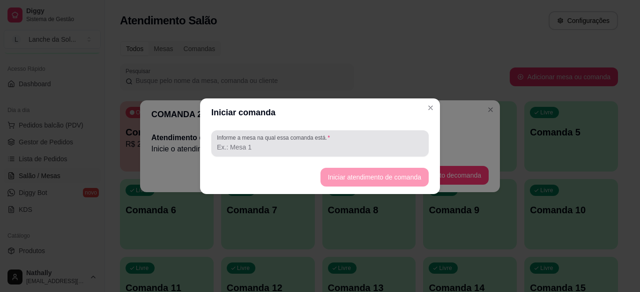
click at [380, 152] on div at bounding box center [320, 143] width 206 height 19
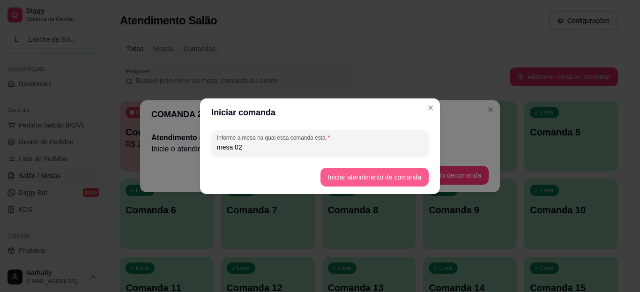
type input "mesa 02"
click at [337, 178] on button "Iniciar atendimento de comanda" at bounding box center [374, 177] width 105 height 18
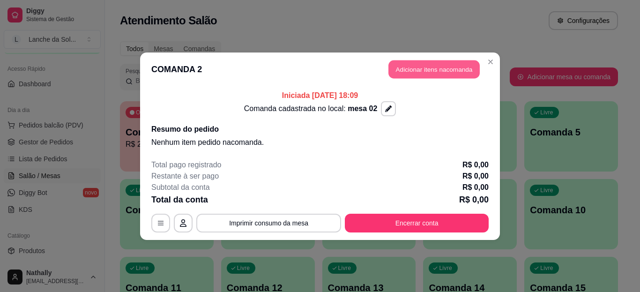
click at [392, 73] on button "Adicionar itens na comanda" at bounding box center [433, 69] width 91 height 18
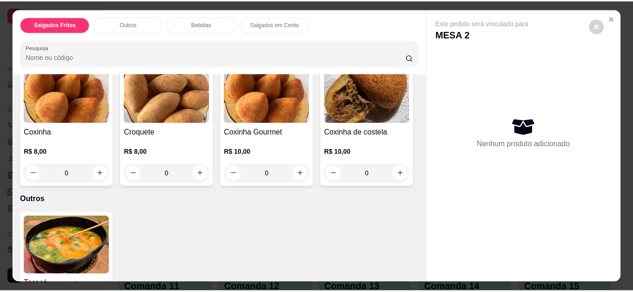
scroll to position [75, 0]
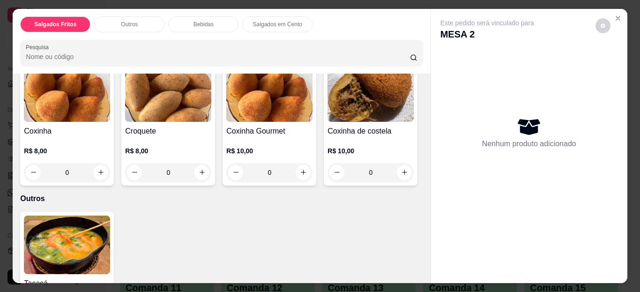
click at [327, 122] on img at bounding box center [370, 92] width 86 height 59
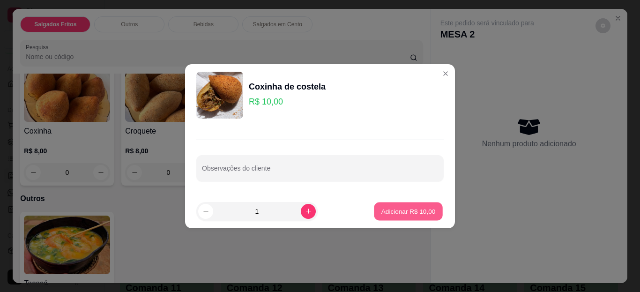
click at [407, 219] on button "Adicionar R$ 10,00" at bounding box center [408, 211] width 69 height 18
type input "1"
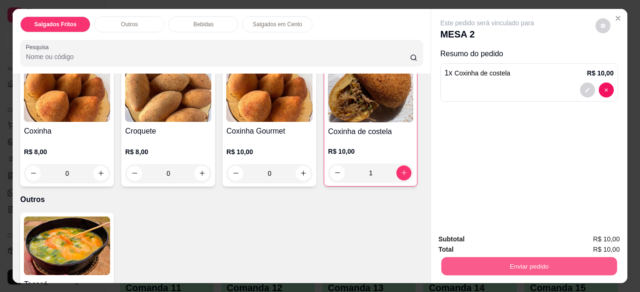
click at [475, 257] on button "Enviar pedido" at bounding box center [529, 266] width 176 height 18
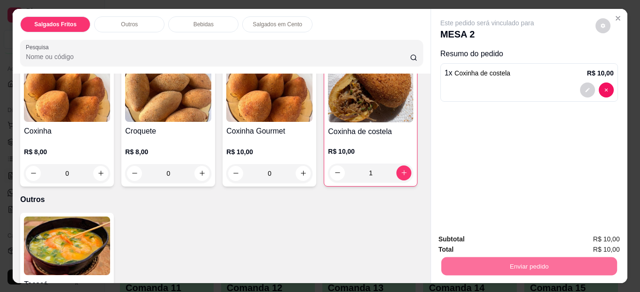
click at [589, 244] on button "Enviar pedido" at bounding box center [596, 239] width 52 height 17
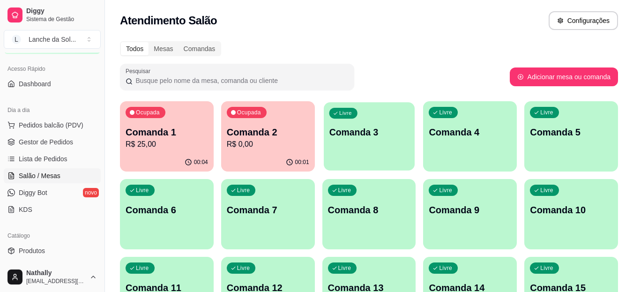
click at [385, 142] on div "Livre Comanda 3" at bounding box center [369, 130] width 91 height 57
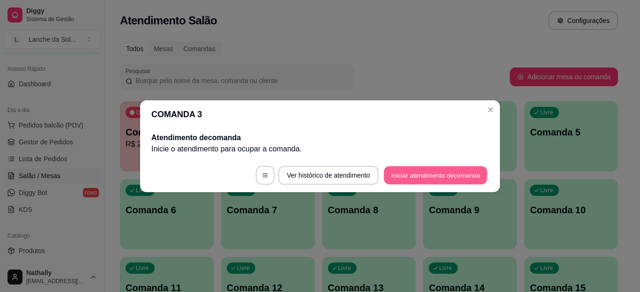
click at [407, 171] on button "Iniciar atendimento de comanda" at bounding box center [436, 175] width 104 height 18
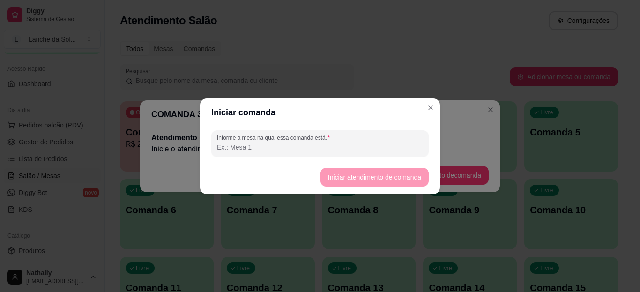
click at [379, 150] on input "Informe a mesa na qual essa comanda está." at bounding box center [320, 146] width 206 height 9
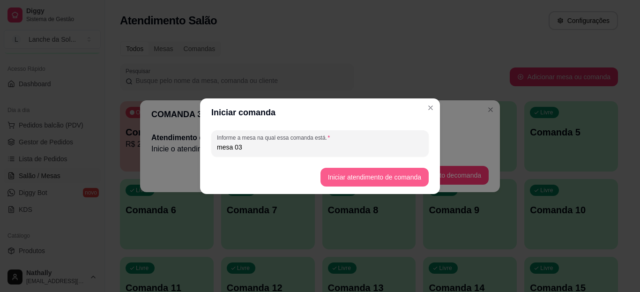
type input "mesa 03"
click at [330, 180] on button "Iniciar atendimento de comanda" at bounding box center [374, 177] width 105 height 18
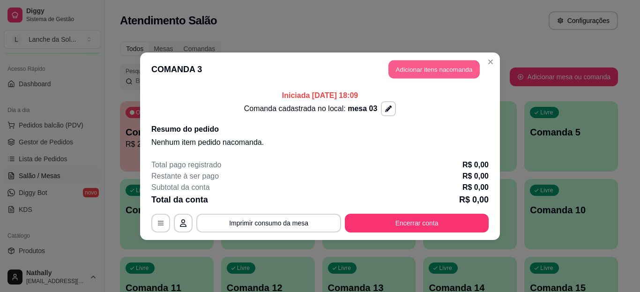
click at [395, 73] on button "Adicionar itens na comanda" at bounding box center [433, 69] width 91 height 18
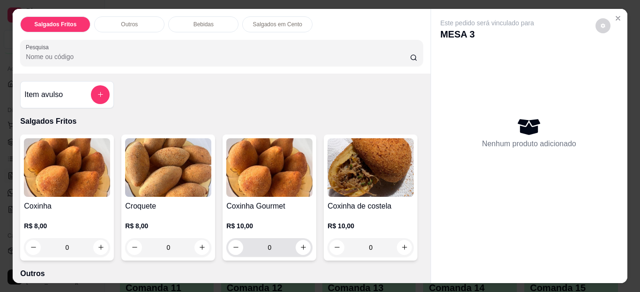
click at [307, 244] on div "0" at bounding box center [269, 247] width 86 height 19
click at [303, 244] on icon "increase-product-quantity" at bounding box center [303, 247] width 7 height 7
type input "1"
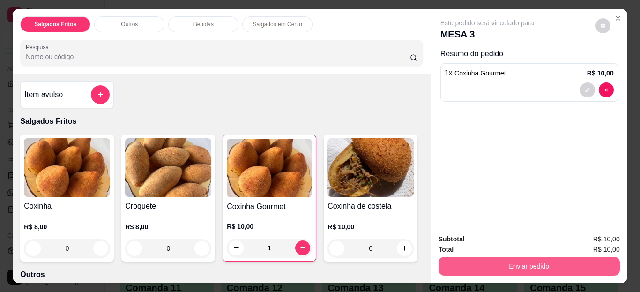
click at [463, 263] on button "Enviar pedido" at bounding box center [528, 266] width 181 height 19
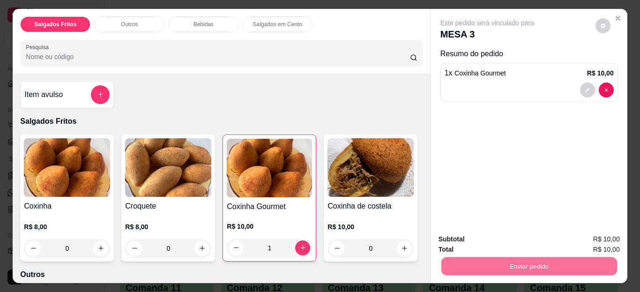
click at [592, 235] on button "Enviar pedido" at bounding box center [596, 239] width 52 height 17
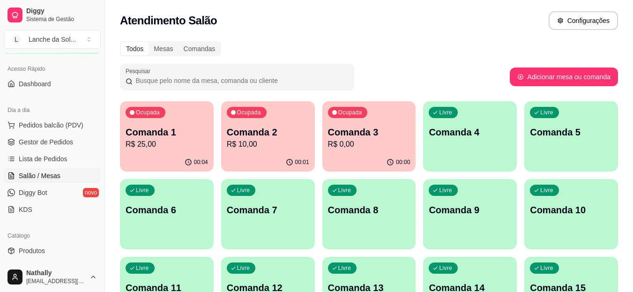
click at [55, 143] on span "Gestor de Pedidos" at bounding box center [46, 141] width 54 height 9
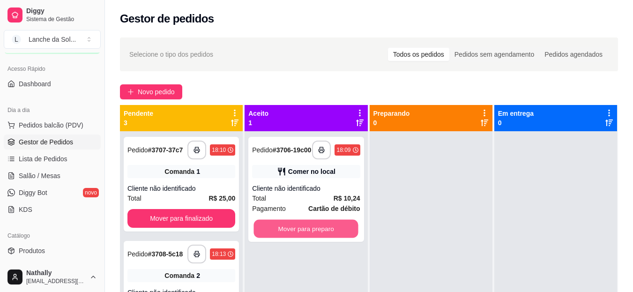
click at [311, 231] on button "Mover para preparo" at bounding box center [306, 229] width 104 height 18
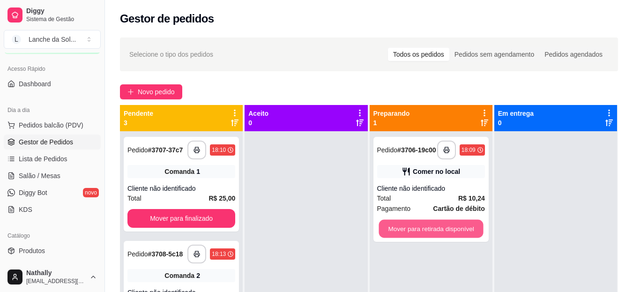
click at [398, 231] on button "Mover para retirada disponível" at bounding box center [430, 229] width 104 height 18
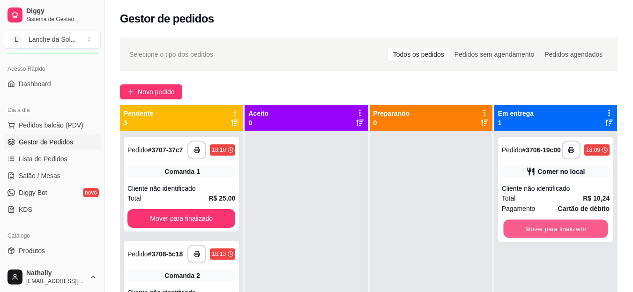
click at [518, 229] on button "Mover para finalizado" at bounding box center [555, 229] width 104 height 18
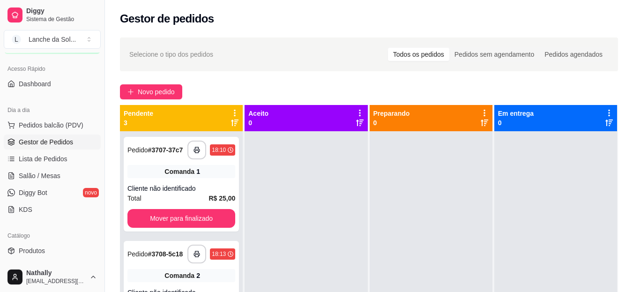
click at [44, 179] on span "Salão / Mesas" at bounding box center [40, 175] width 42 height 9
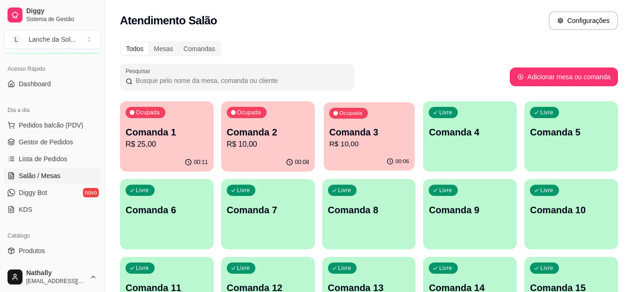
click at [357, 148] on p "R$ 10,00" at bounding box center [369, 144] width 80 height 11
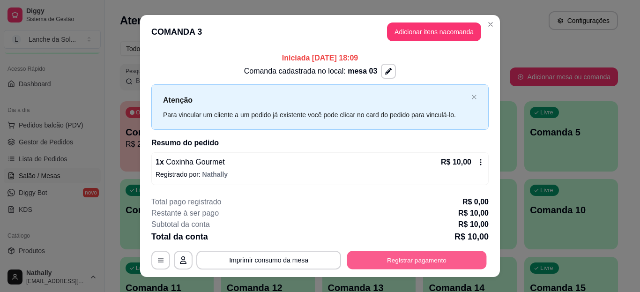
click at [456, 259] on button "Registrar pagamento" at bounding box center [417, 260] width 140 height 18
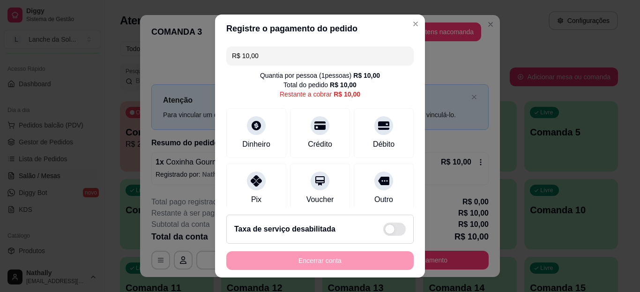
click at [373, 140] on div "Débito" at bounding box center [384, 144] width 22 height 11
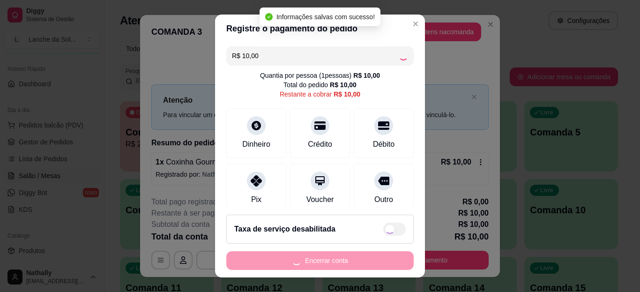
type input "R$ 0,00"
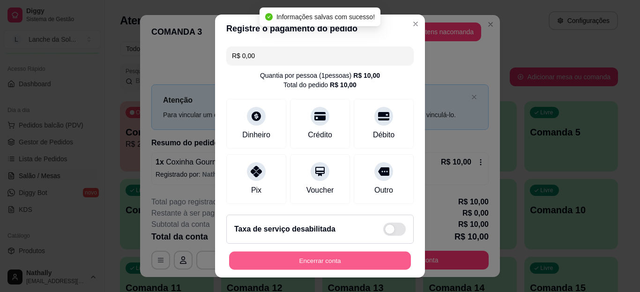
click at [372, 257] on button "Encerrar conta" at bounding box center [320, 260] width 182 height 18
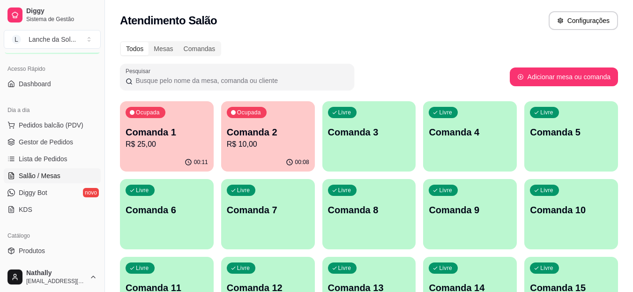
click at [282, 149] on p "R$ 10,00" at bounding box center [268, 144] width 82 height 11
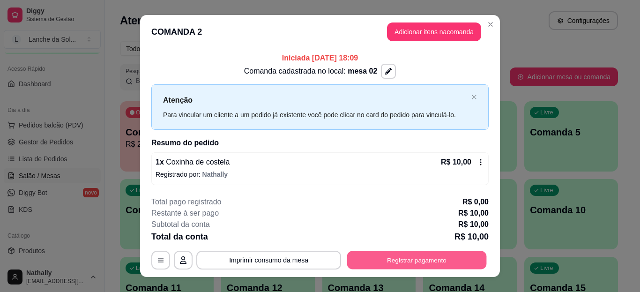
click at [423, 252] on button "Registrar pagamento" at bounding box center [417, 260] width 140 height 18
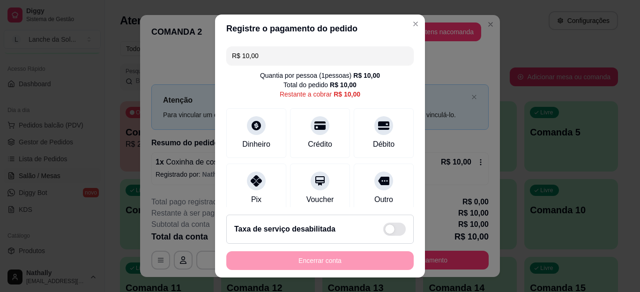
click at [252, 182] on icon at bounding box center [256, 180] width 11 height 11
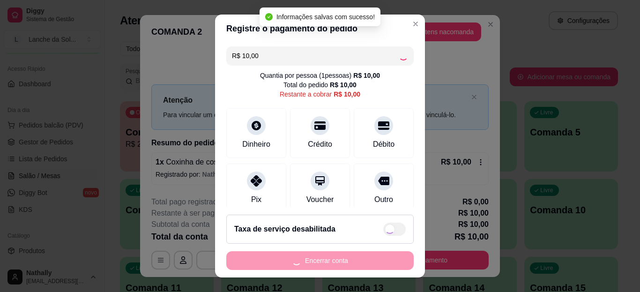
type input "R$ 0,00"
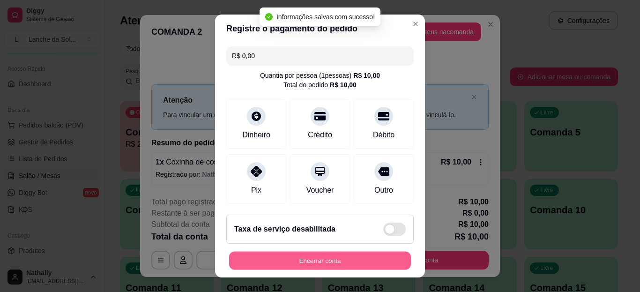
click at [302, 265] on button "Encerrar conta" at bounding box center [320, 260] width 182 height 18
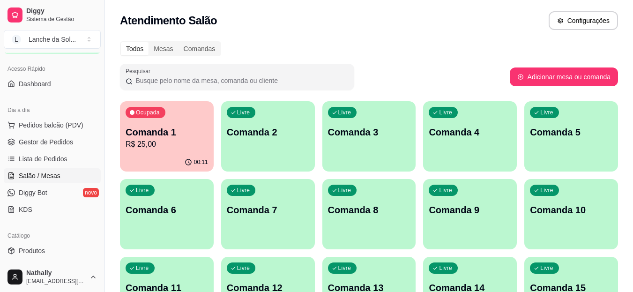
click at [76, 149] on link "Gestor de Pedidos" at bounding box center [52, 141] width 97 height 15
